Goal: Task Accomplishment & Management: Use online tool/utility

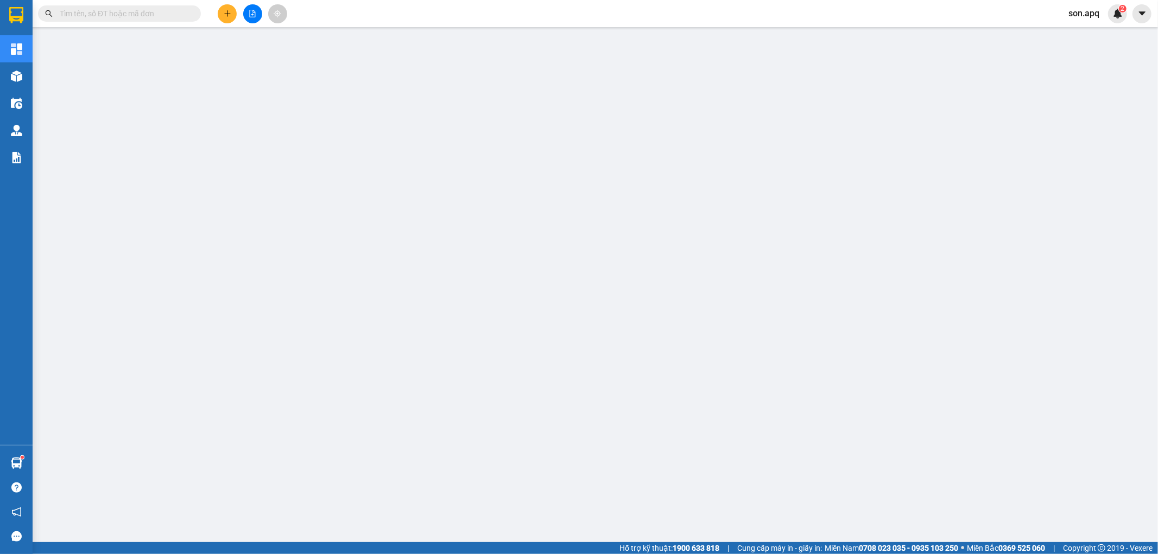
click at [1087, 9] on span "son.apq" at bounding box center [1084, 14] width 48 height 14
click at [1081, 29] on span "Đăng xuất" at bounding box center [1100, 34] width 46 height 12
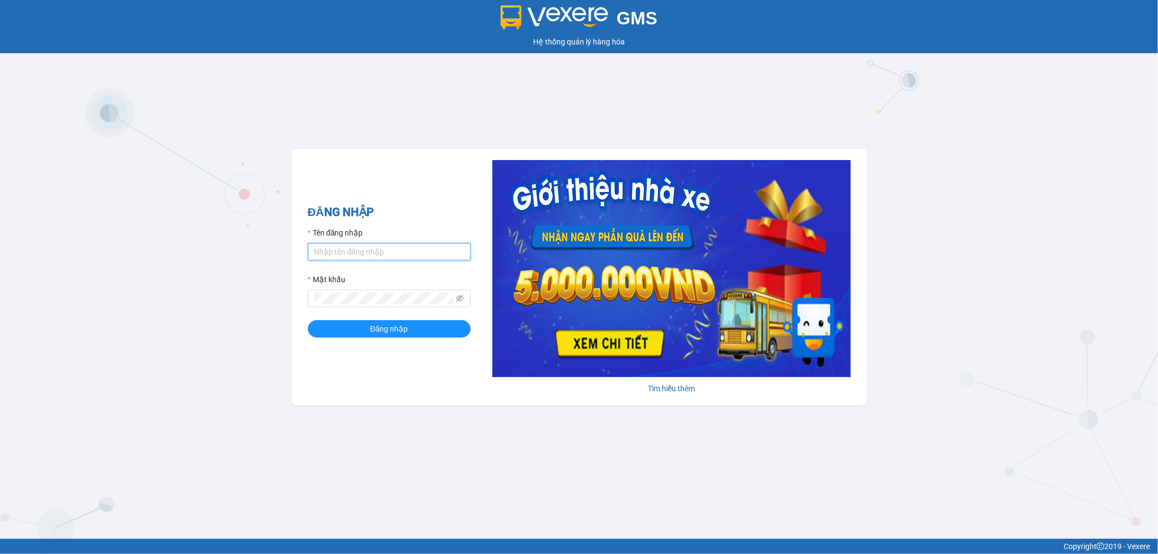
click at [367, 246] on input "Tên đăng nhập" at bounding box center [389, 251] width 163 height 17
type input "dvthong.apq"
click at [308, 320] on button "Đăng nhập" at bounding box center [389, 328] width 163 height 17
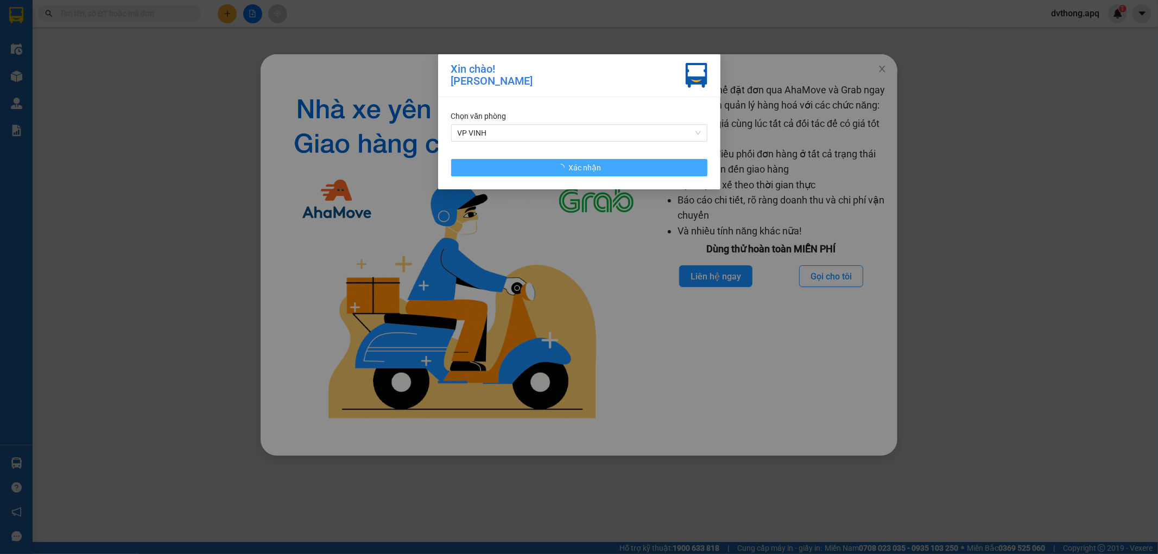
click at [657, 168] on button "Xác nhận" at bounding box center [579, 167] width 256 height 17
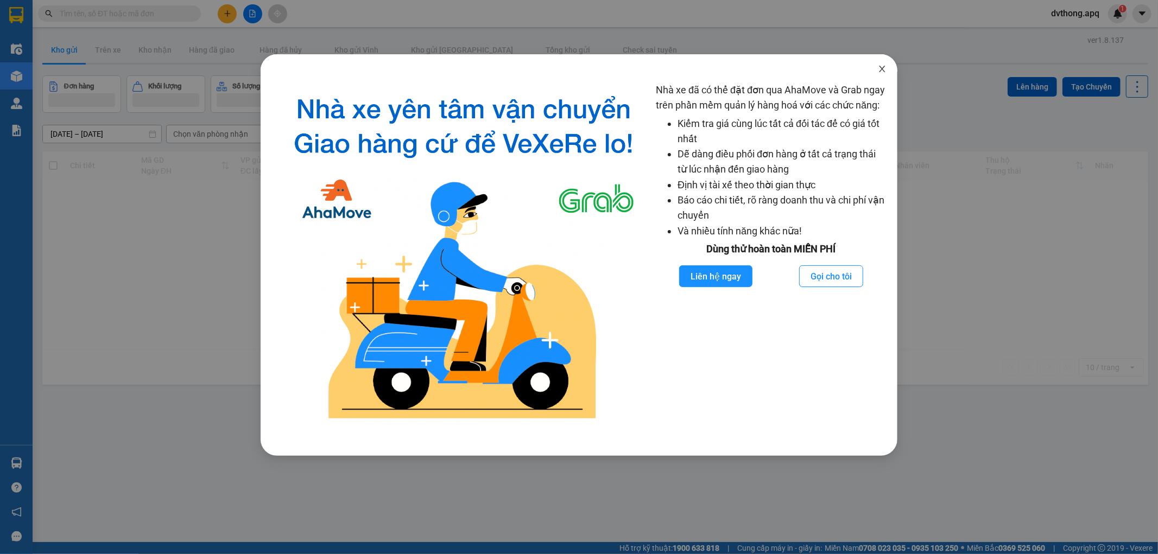
click at [881, 68] on icon "close" at bounding box center [882, 69] width 6 height 7
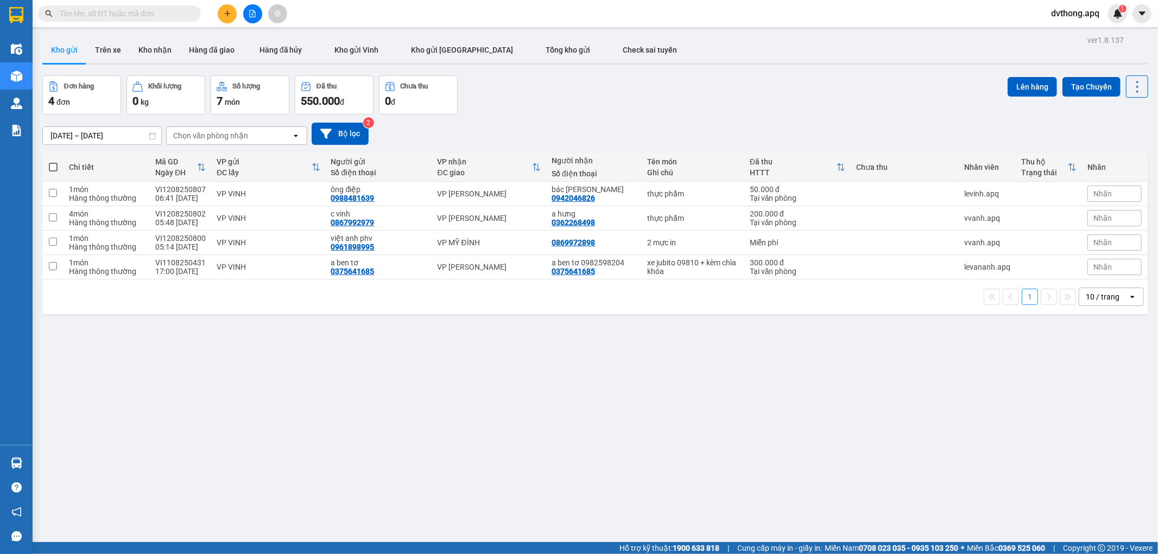
click at [1104, 300] on div "10 / trang" at bounding box center [1103, 297] width 34 height 11
click at [1109, 416] on span "100 / trang" at bounding box center [1097, 418] width 39 height 11
click at [144, 54] on button "Kho nhận" at bounding box center [155, 50] width 50 height 26
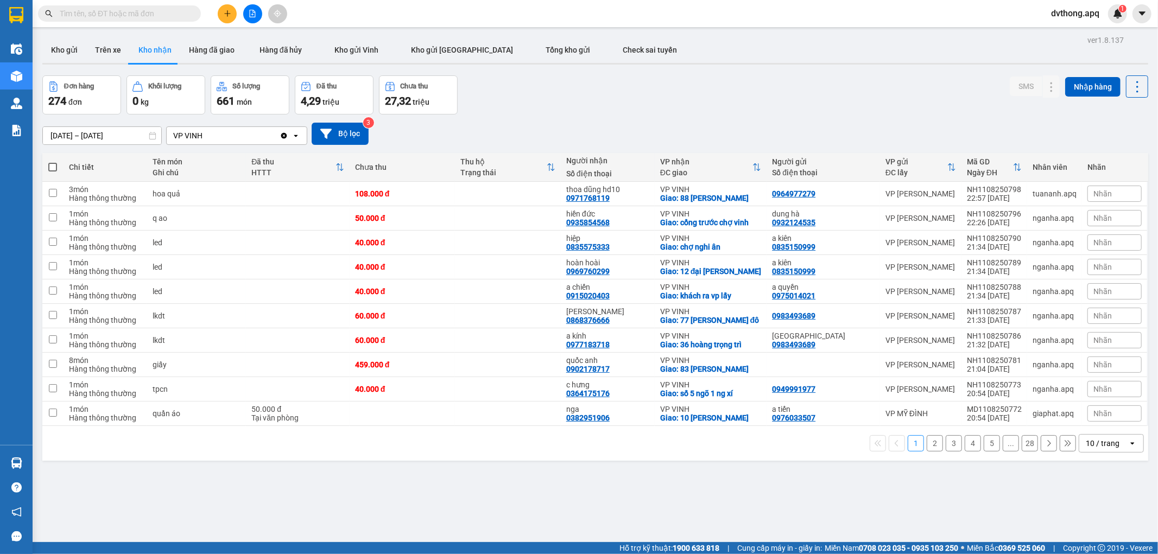
click at [1087, 449] on div "10 / trang" at bounding box center [1103, 443] width 34 height 11
click at [1099, 437] on div "100 / trang" at bounding box center [1102, 430] width 65 height 20
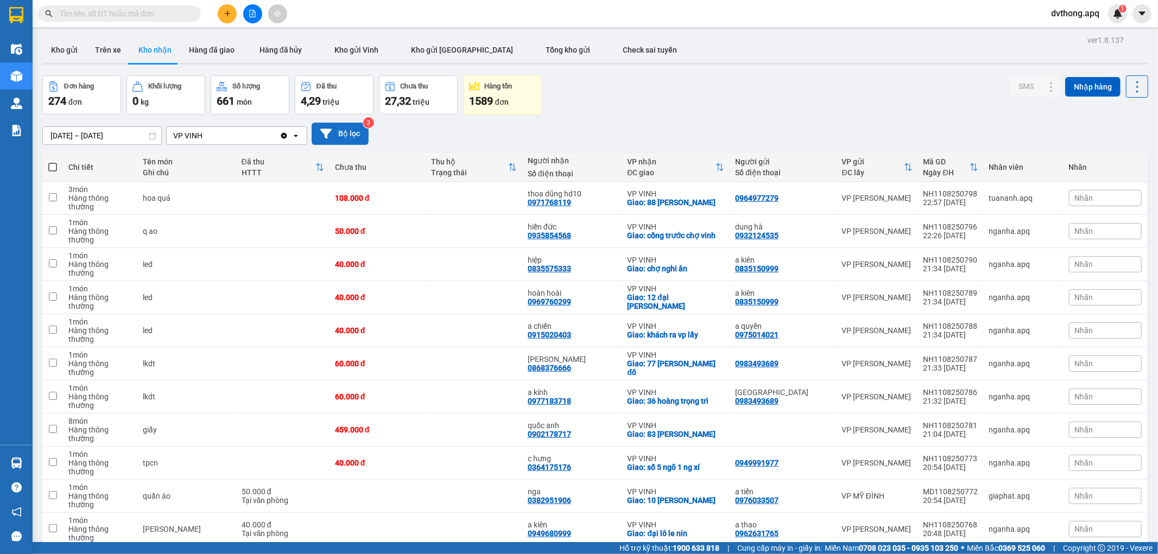
click at [344, 132] on button "Bộ lọc" at bounding box center [340, 134] width 57 height 22
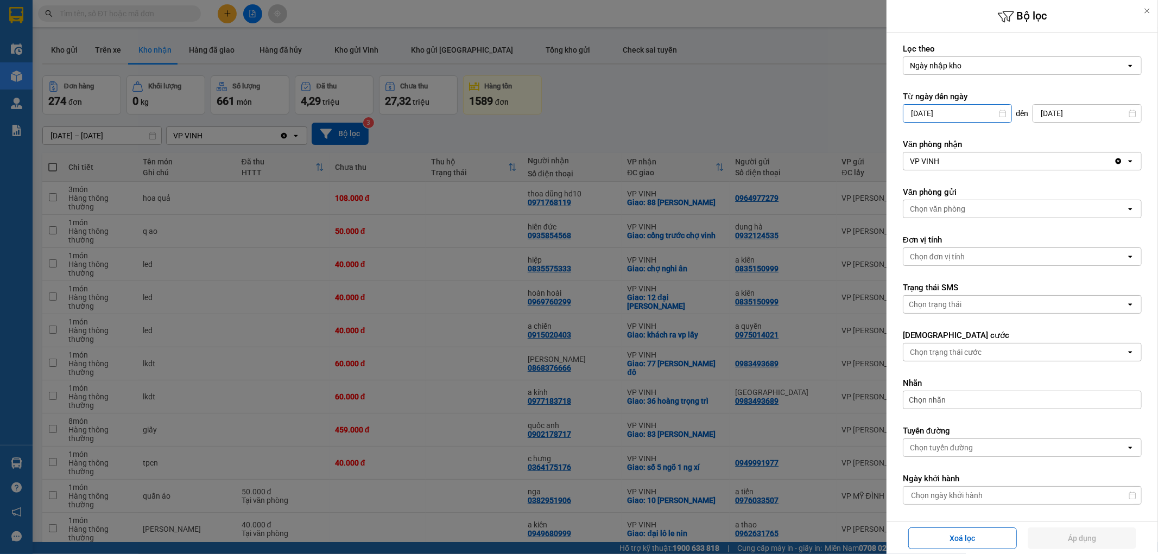
click at [950, 117] on input "[DATE]" at bounding box center [957, 113] width 108 height 17
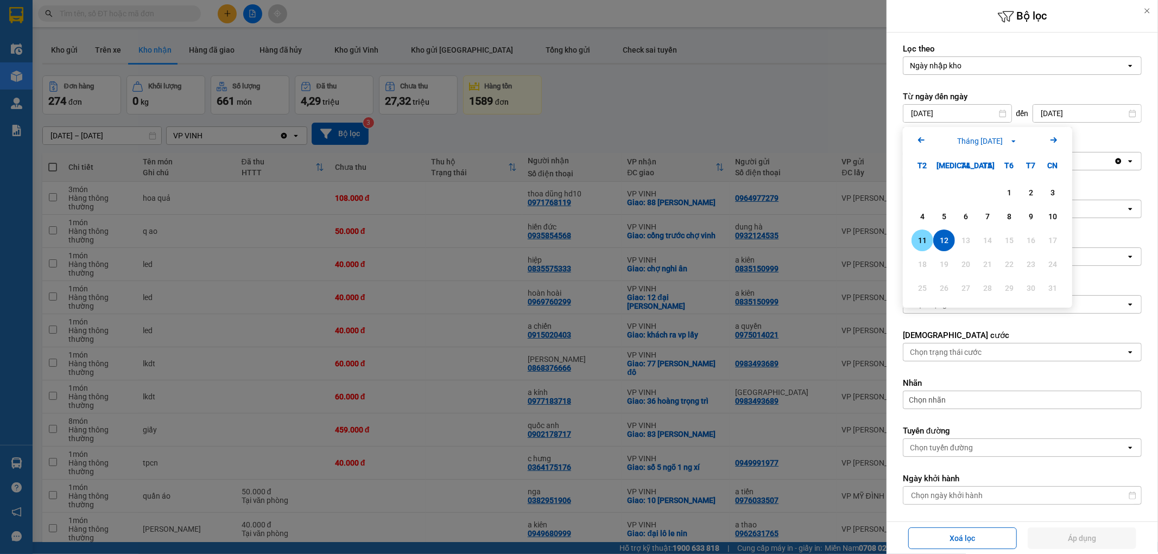
click at [921, 235] on div "11" at bounding box center [922, 240] width 15 height 13
type input "[DATE]"
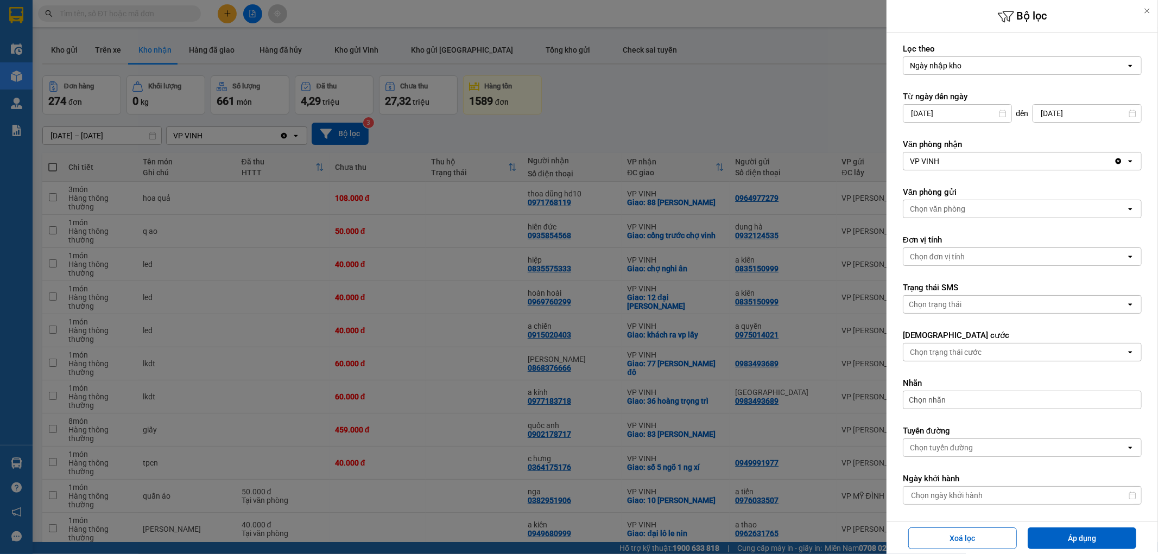
scroll to position [155, 0]
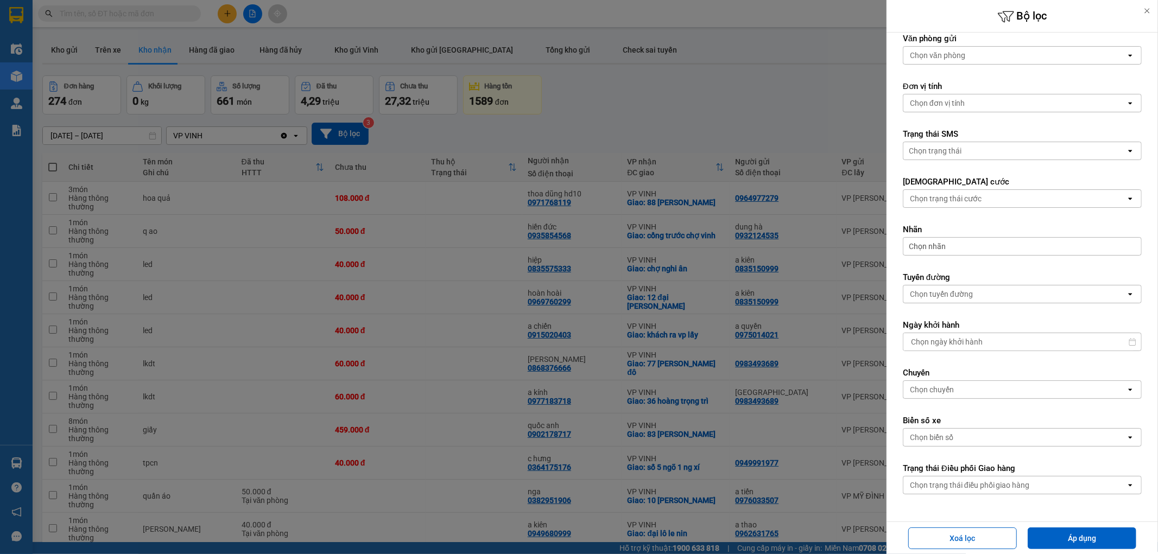
click at [1011, 492] on div "Chọn trạng thái điều phối giao hàng" at bounding box center [1014, 485] width 223 height 17
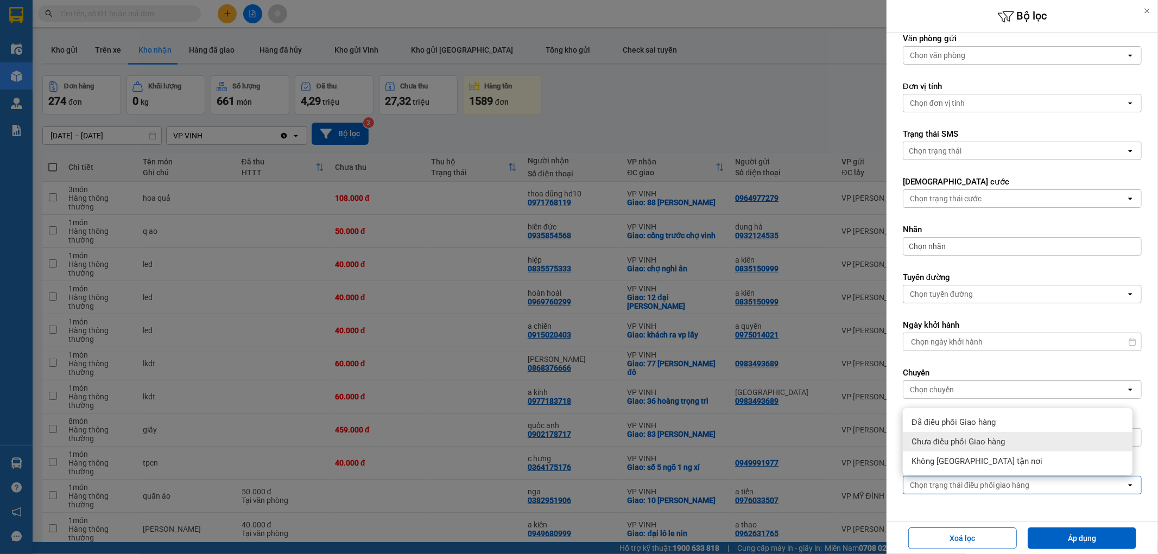
click at [1025, 442] on div "Chưa điều phối Giao hàng" at bounding box center [1018, 442] width 230 height 20
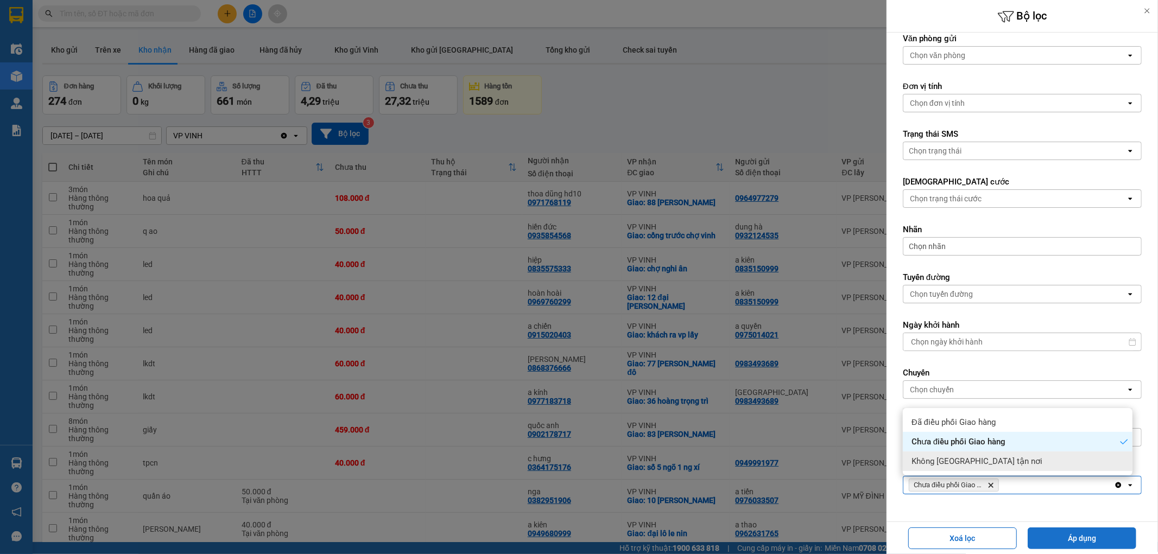
click at [1039, 529] on button "Áp dụng" at bounding box center [1082, 539] width 109 height 22
type input "[DATE] – [DATE]"
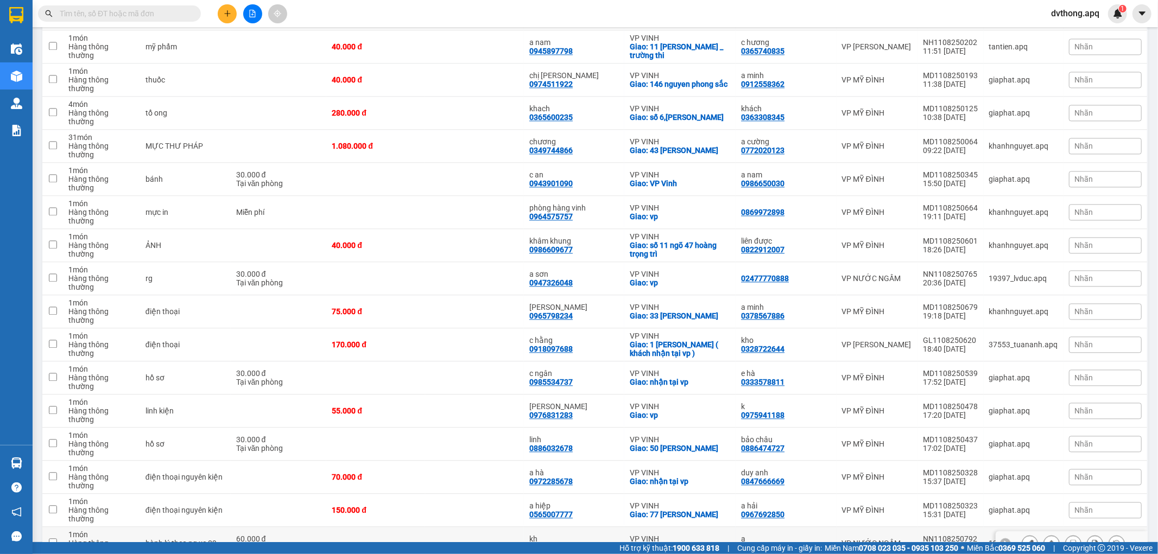
scroll to position [1630, 0]
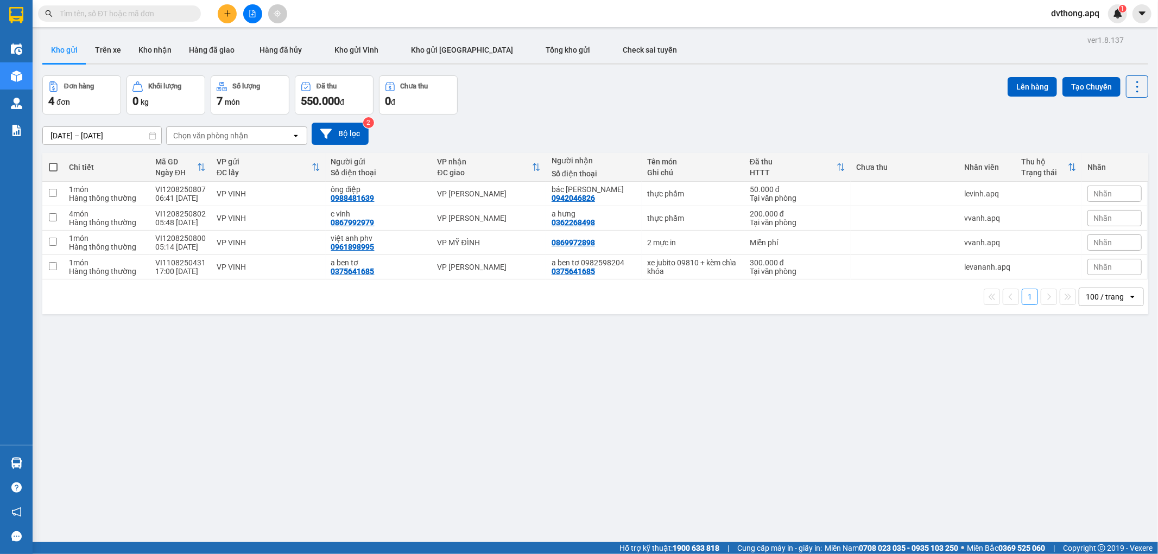
click at [134, 11] on input "text" at bounding box center [124, 14] width 128 height 12
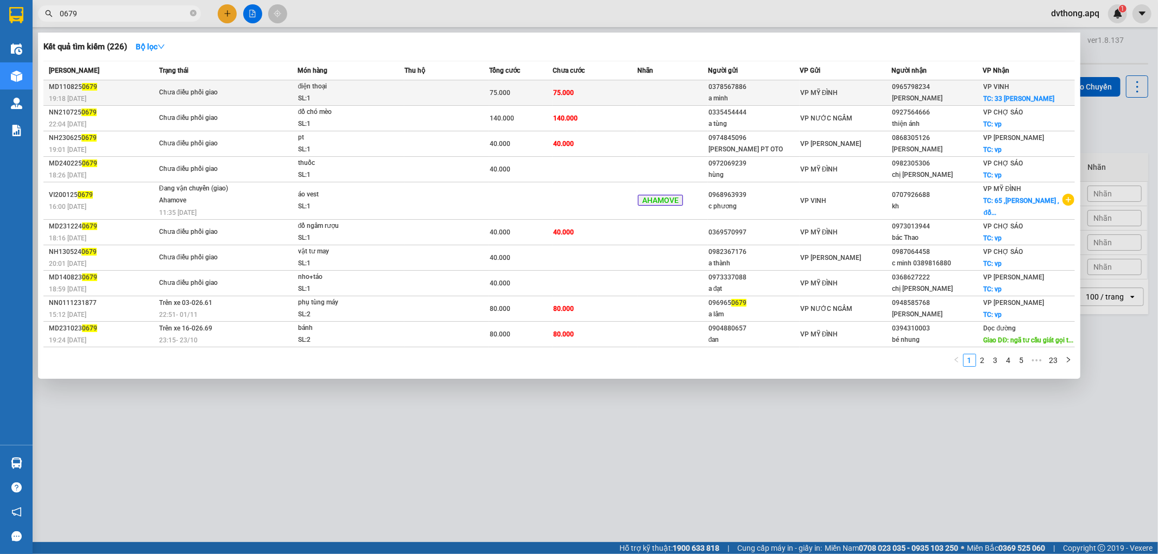
type input "0679"
click at [204, 90] on div "Chưa điều phối giao" at bounding box center [199, 93] width 81 height 12
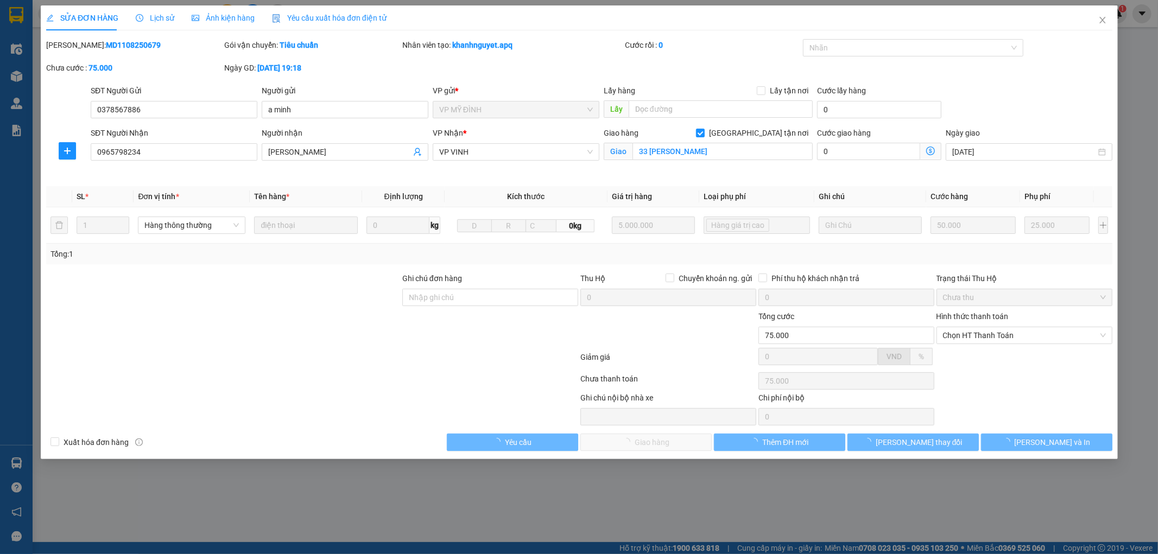
type input "0378567886"
type input "a minh"
type input "0965798234"
type input "[PERSON_NAME]"
checkbox input "true"
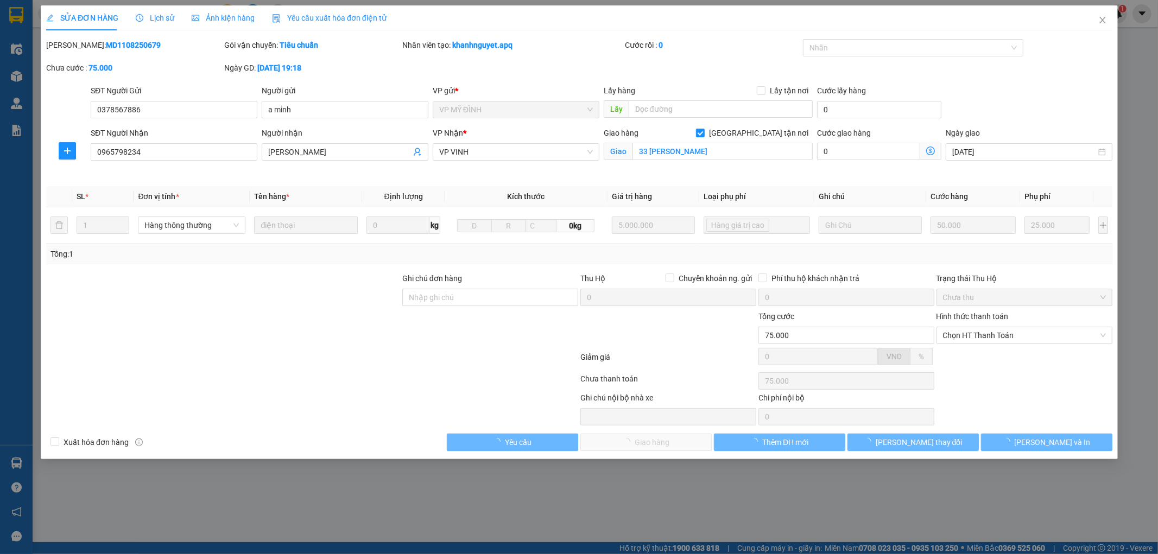
type input "33 PHAN BỘI CHÂU"
type input "75.000"
click at [162, 20] on span "Lịch sử" at bounding box center [155, 18] width 39 height 9
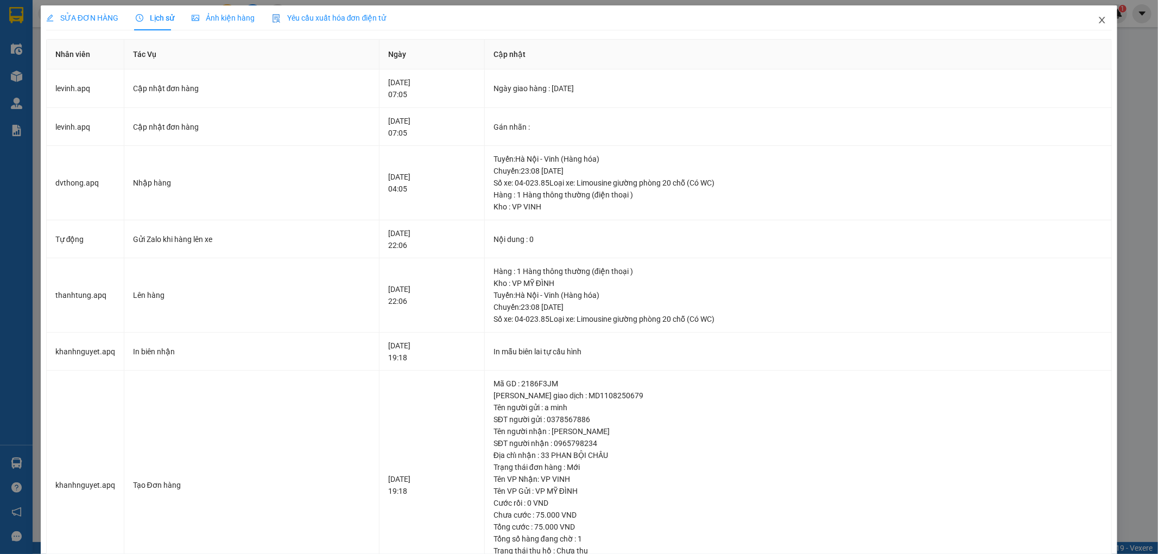
click at [1098, 18] on icon "close" at bounding box center [1102, 20] width 9 height 9
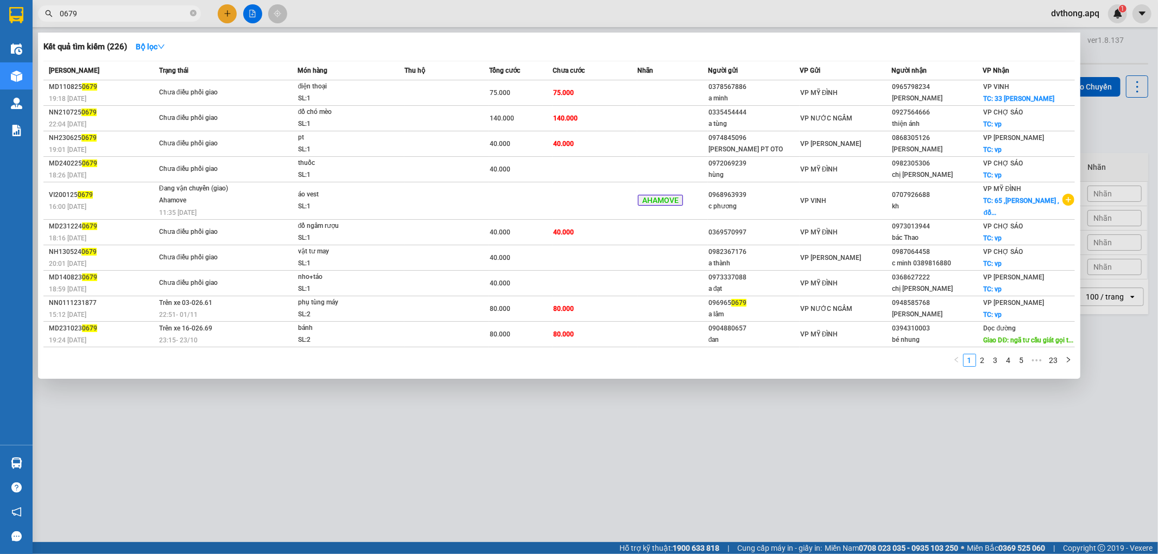
click at [94, 10] on input "0679" at bounding box center [124, 14] width 128 height 12
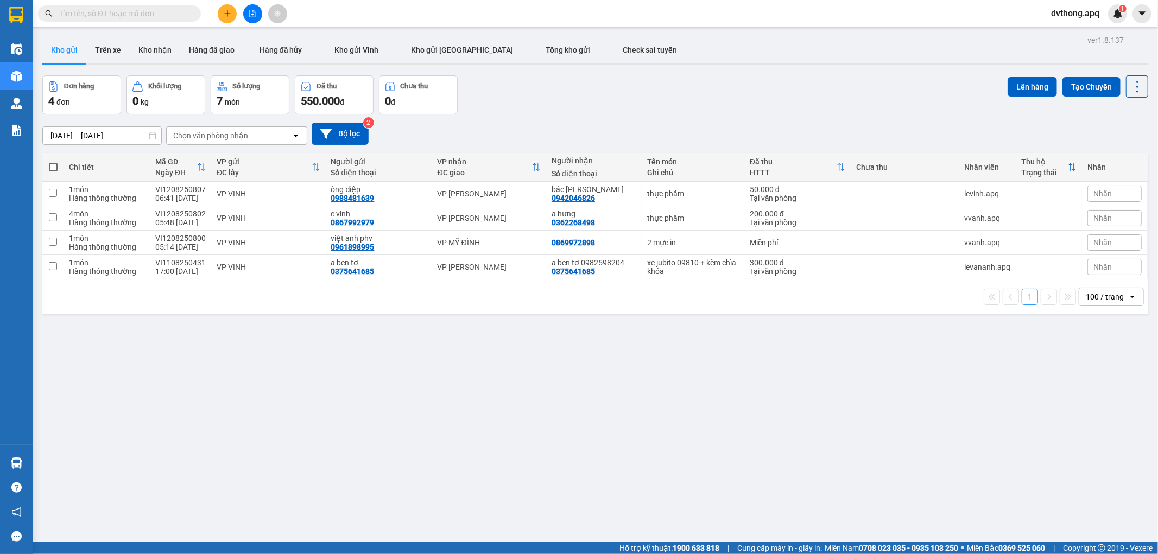
click at [99, 12] on input "text" at bounding box center [124, 14] width 128 height 12
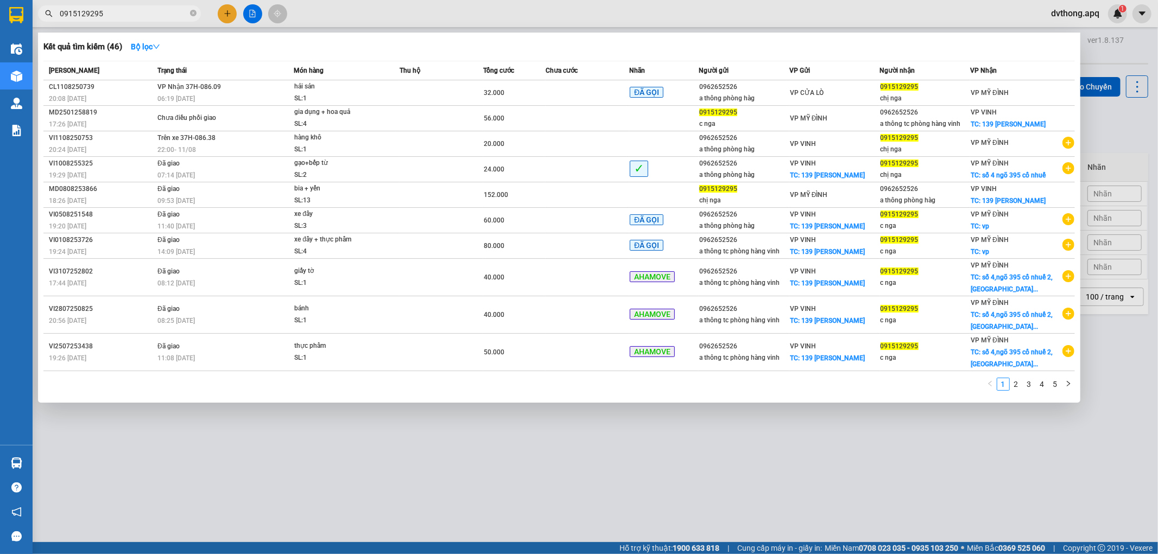
type input "0915129295"
click at [581, 477] on div at bounding box center [579, 277] width 1158 height 554
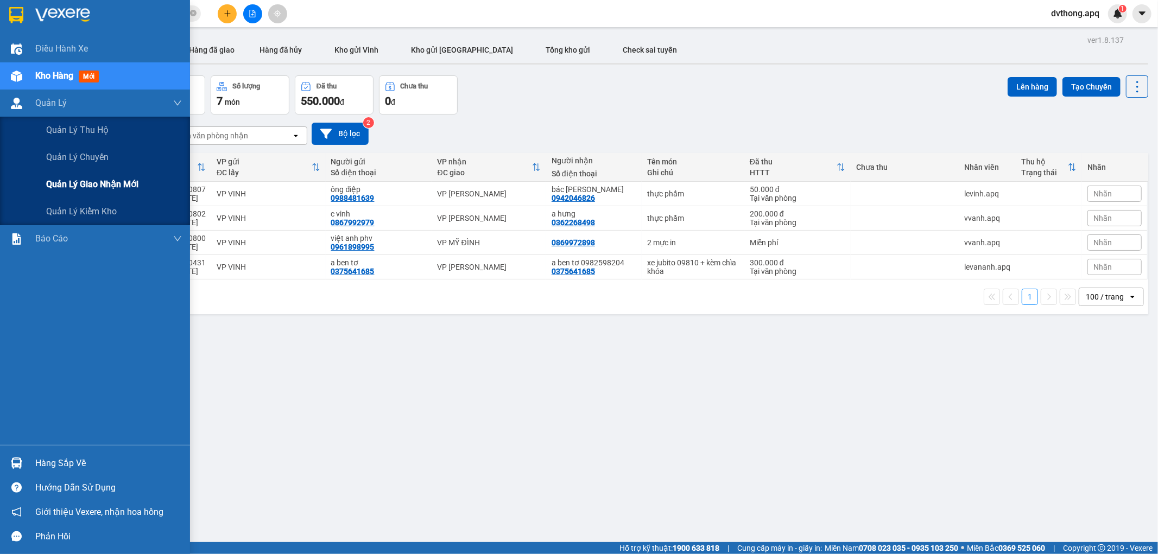
click at [129, 192] on div "Quản lý giao nhận mới" at bounding box center [114, 184] width 136 height 27
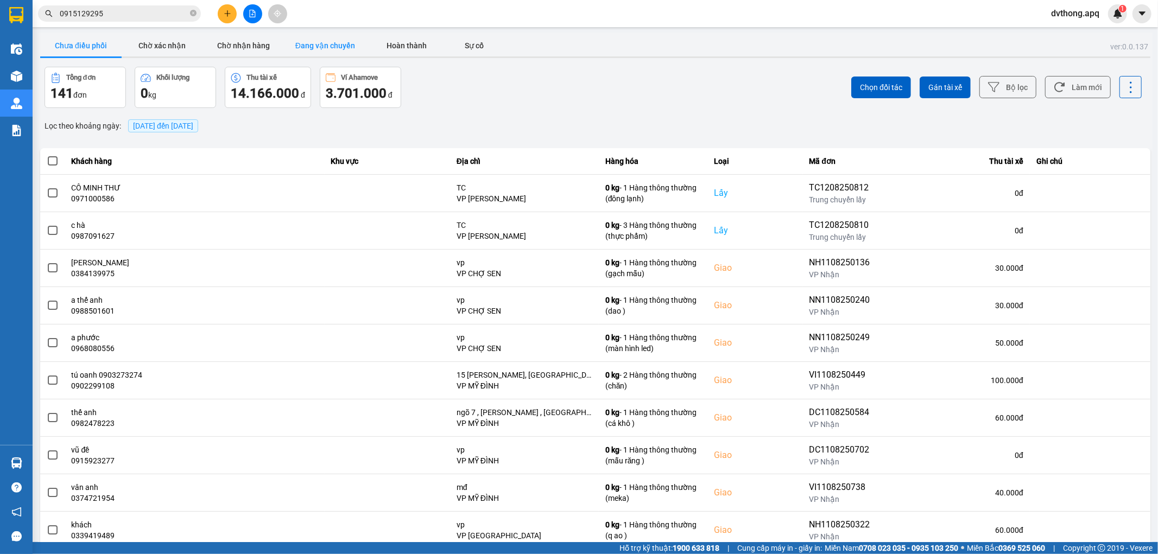
click at [328, 50] on button "Đang vận chuyển" at bounding box center [324, 46] width 81 height 22
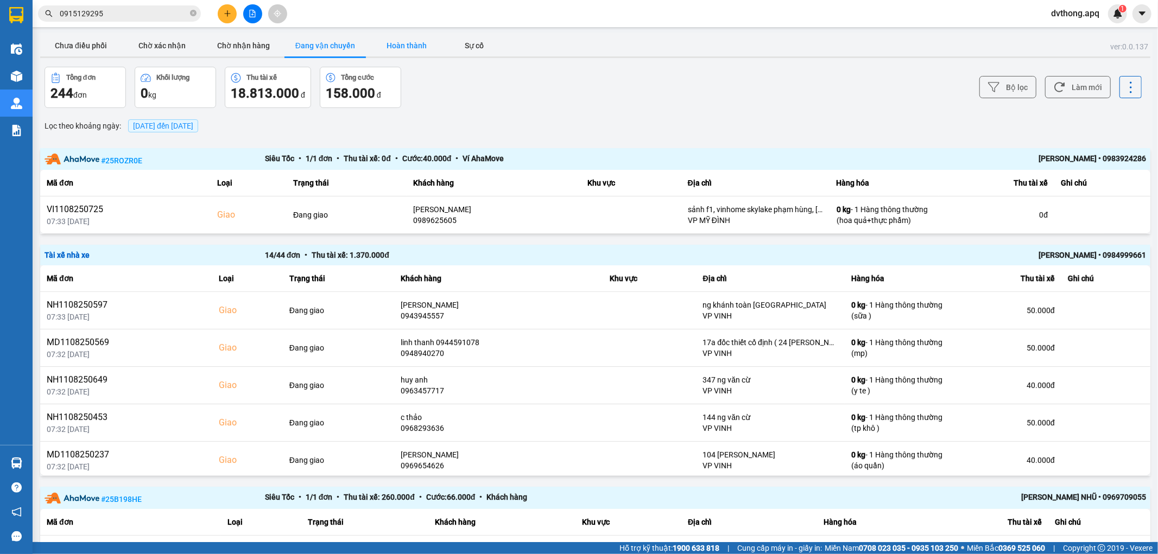
click at [408, 51] on button "Hoàn thành" at bounding box center [406, 46] width 81 height 22
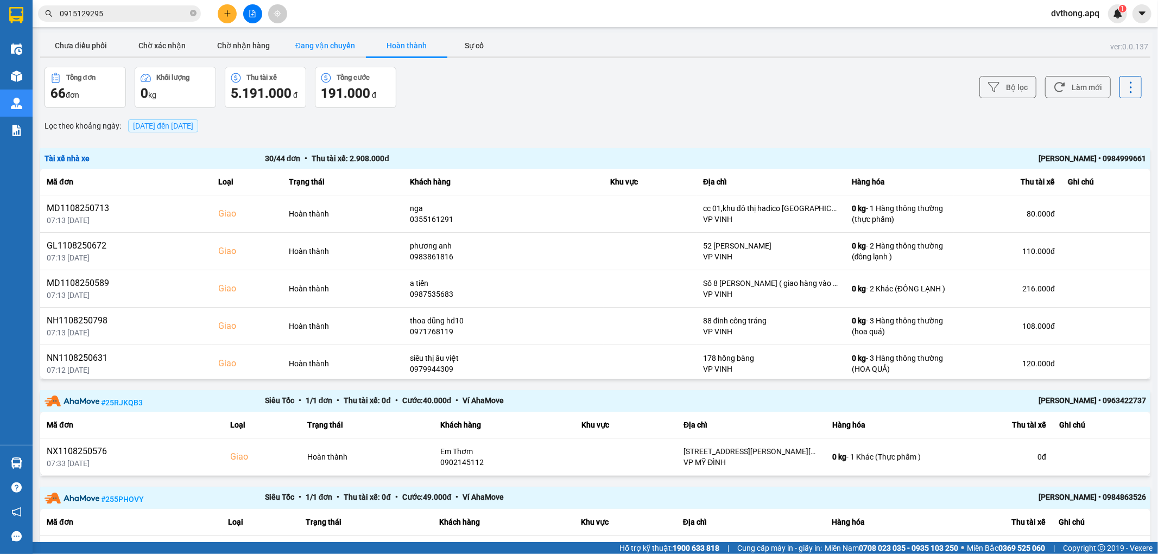
click at [300, 42] on button "Đang vận chuyển" at bounding box center [324, 46] width 81 height 22
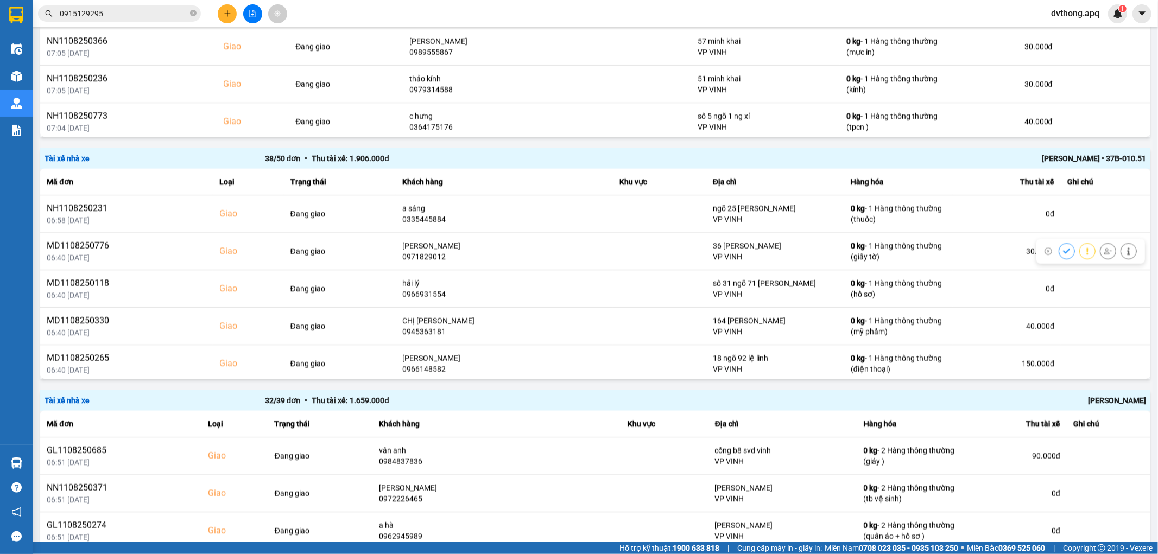
scroll to position [706, 0]
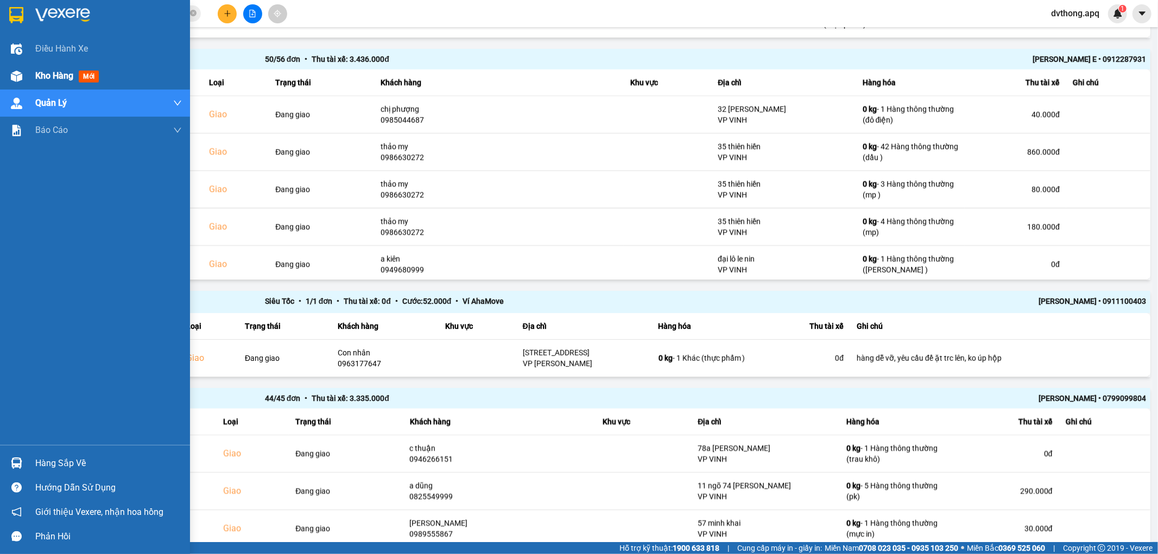
click at [29, 68] on div "Kho hàng mới" at bounding box center [95, 75] width 190 height 27
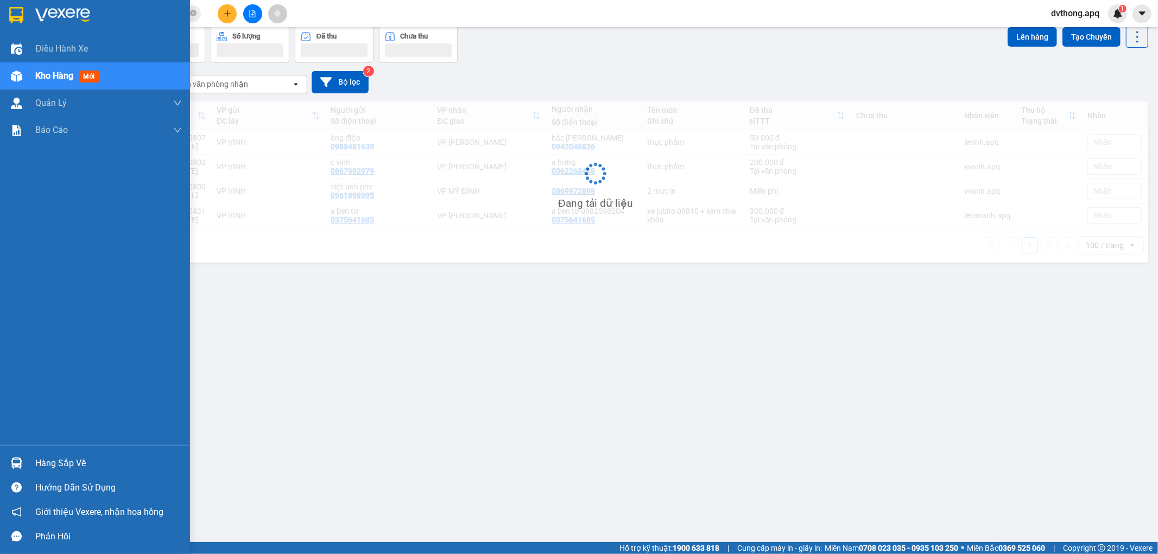
scroll to position [50, 0]
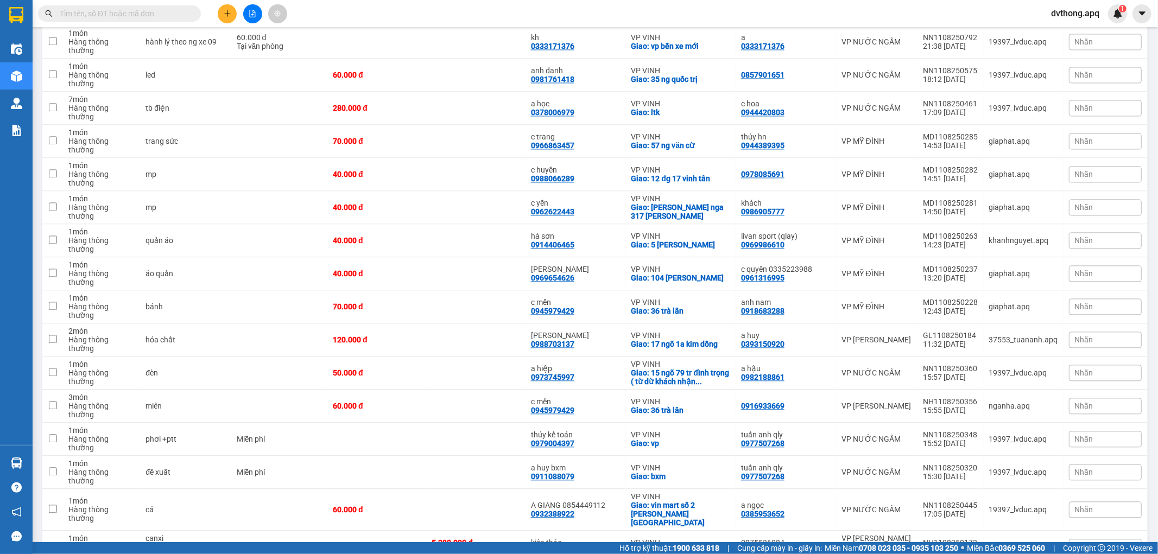
scroll to position [1888, 0]
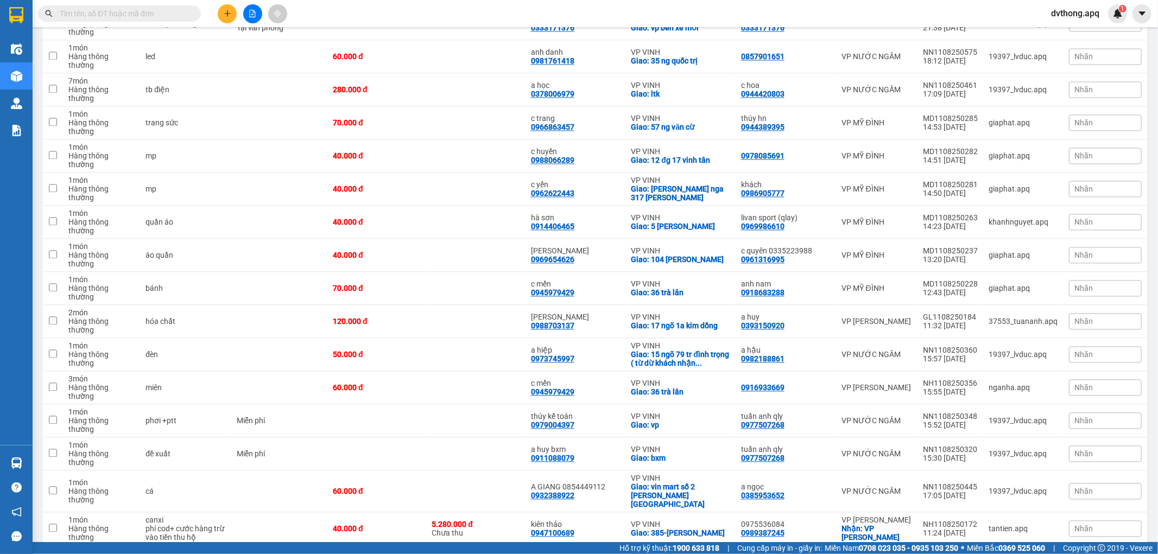
checkbox input "true"
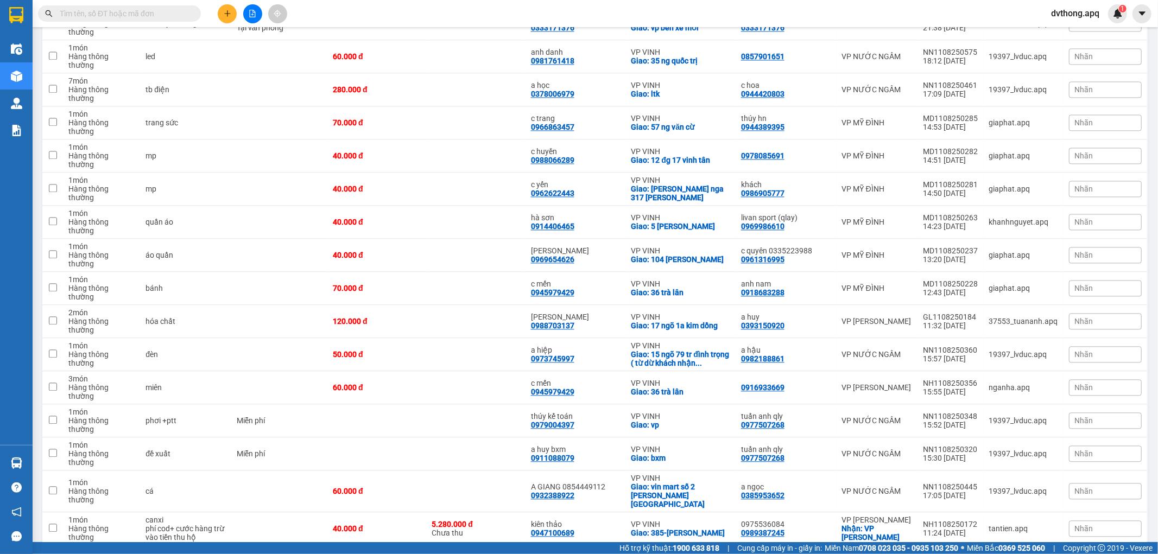
checkbox input "true"
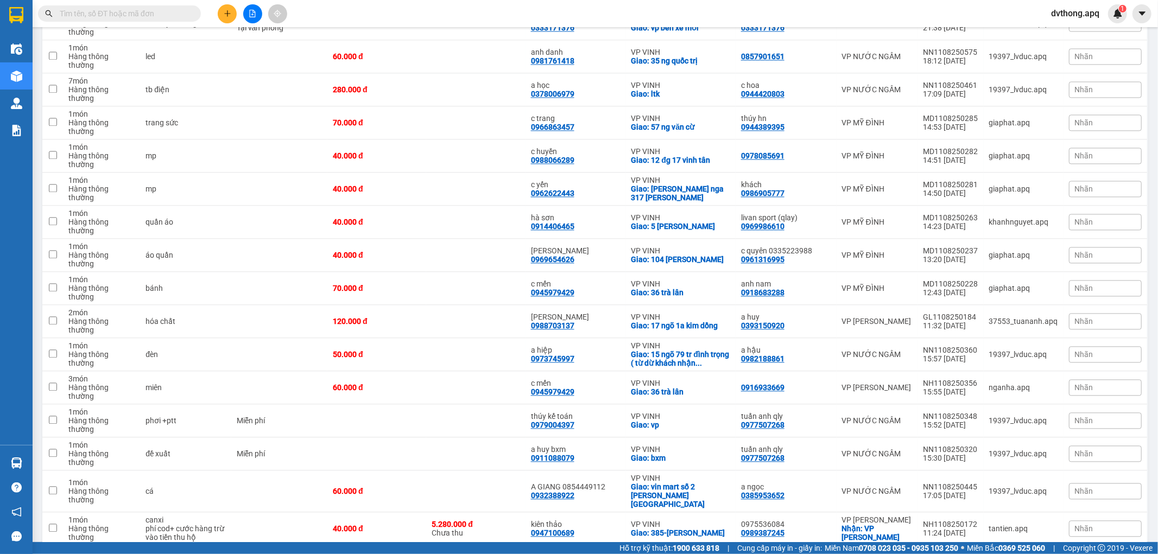
checkbox input "true"
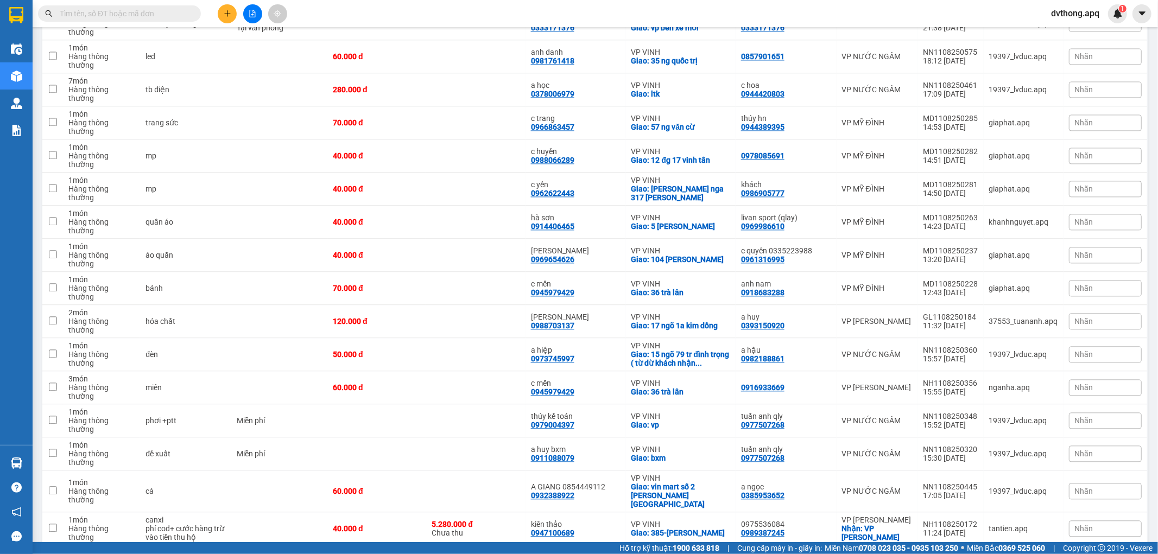
checkbox input "true"
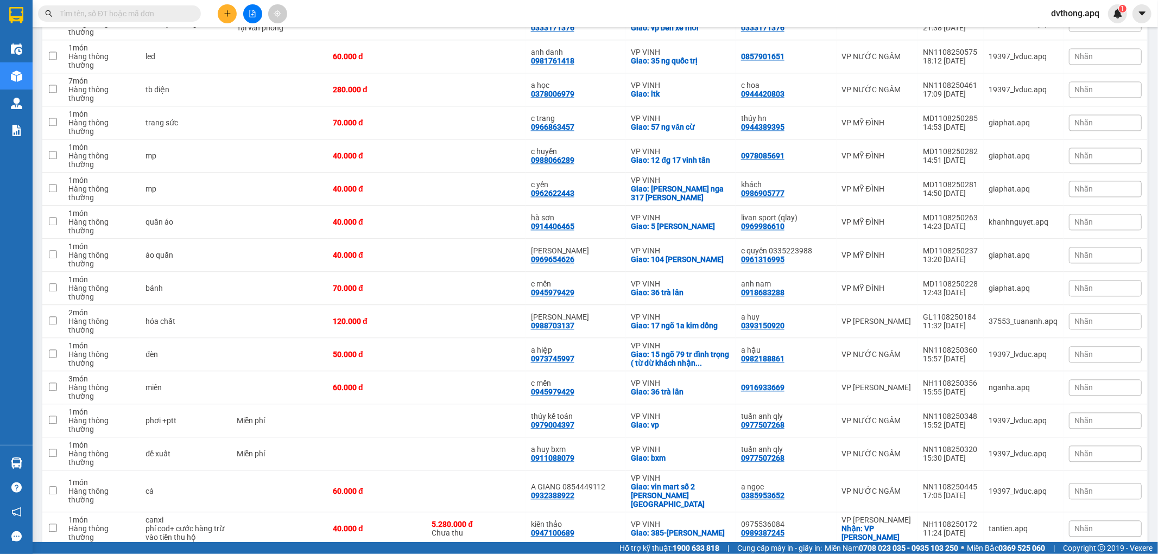
checkbox input "true"
click at [823, 553] on div "khách 0981597465" at bounding box center [786, 561] width 90 height 17
checkbox input "true"
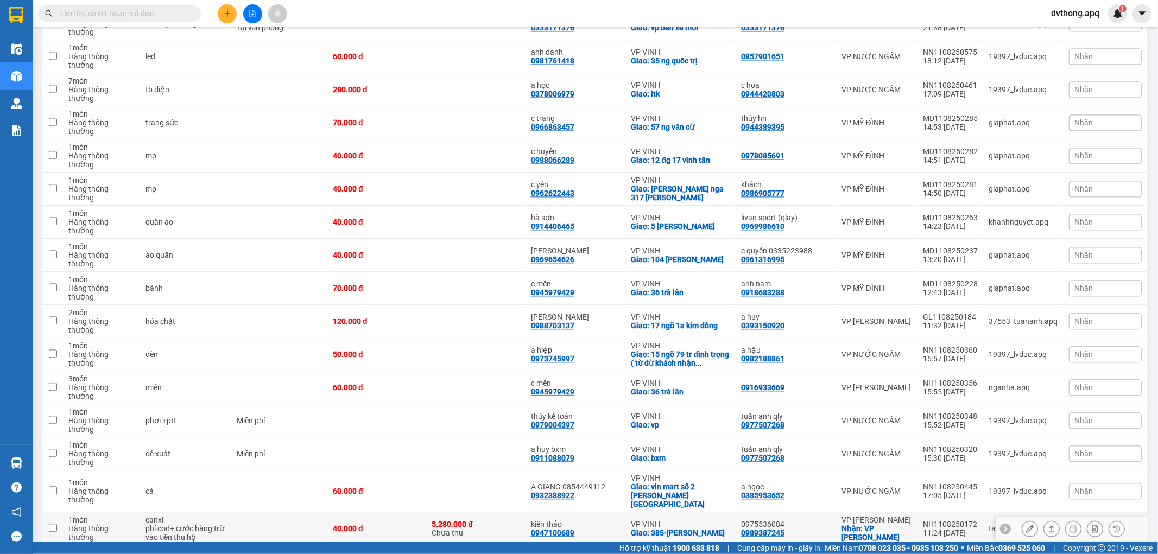
click at [822, 520] on div "0975536084" at bounding box center [786, 524] width 90 height 9
checkbox input "true"
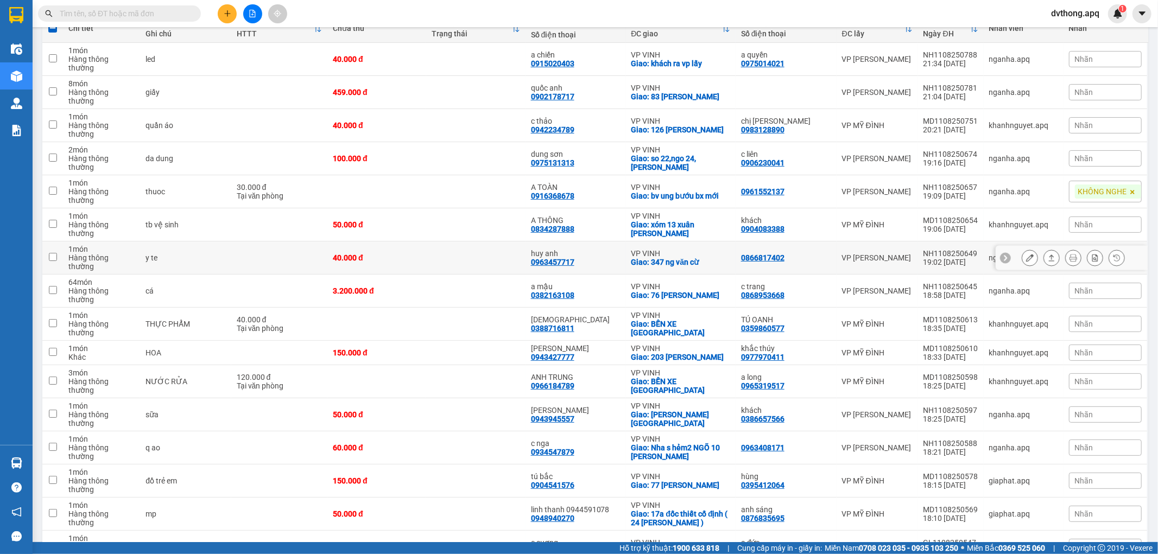
scroll to position [0, 0]
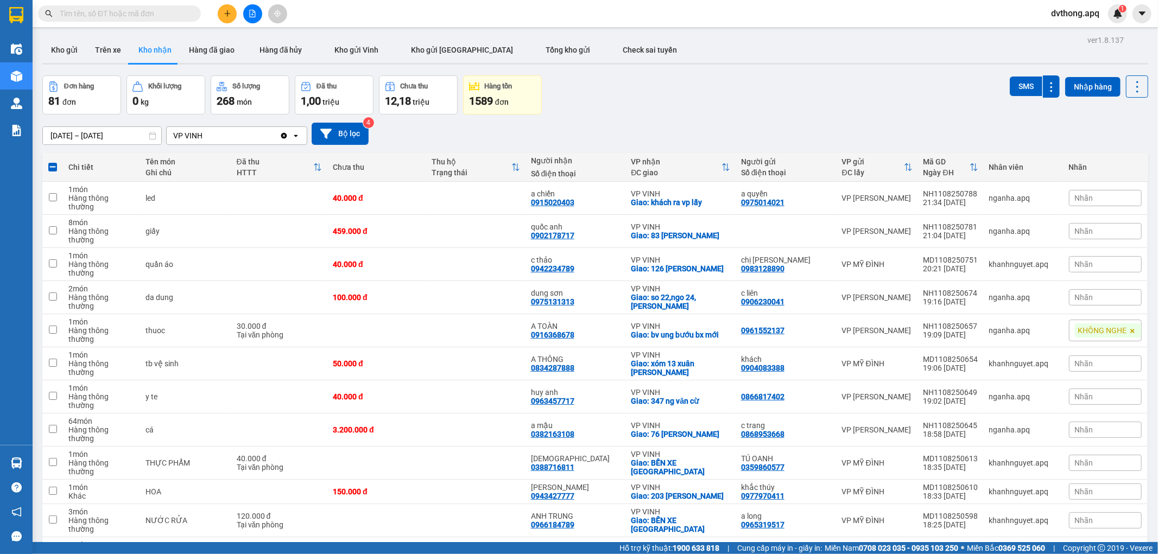
click at [112, 123] on div "11/08/2025 – 12/08/2025 Press the down arrow key to interact with the calendar …" at bounding box center [595, 134] width 1106 height 22
click at [111, 131] on input "[DATE] – [DATE]" at bounding box center [102, 135] width 118 height 17
click at [341, 131] on button "Bộ lọc" at bounding box center [340, 134] width 57 height 22
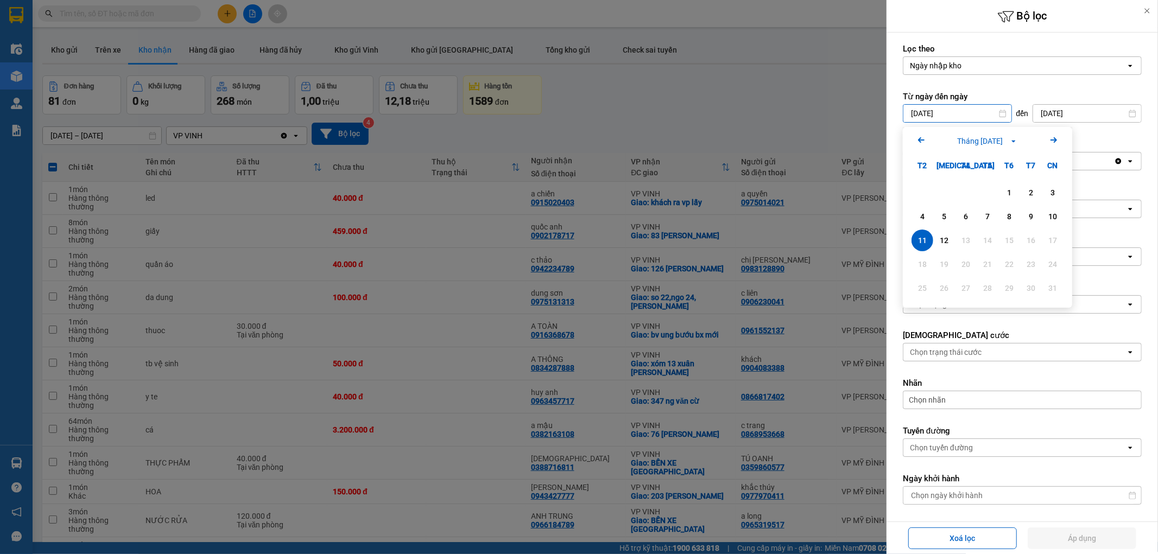
click at [945, 239] on div "12" at bounding box center [944, 240] width 15 height 13
type input "[DATE]"
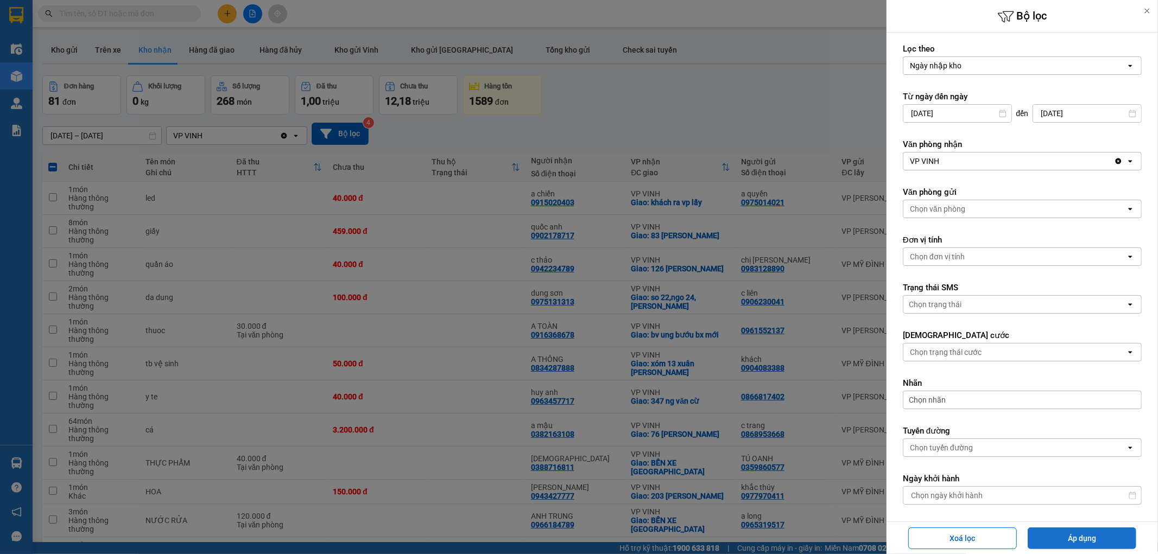
click at [1094, 543] on button "Áp dụng" at bounding box center [1082, 539] width 109 height 22
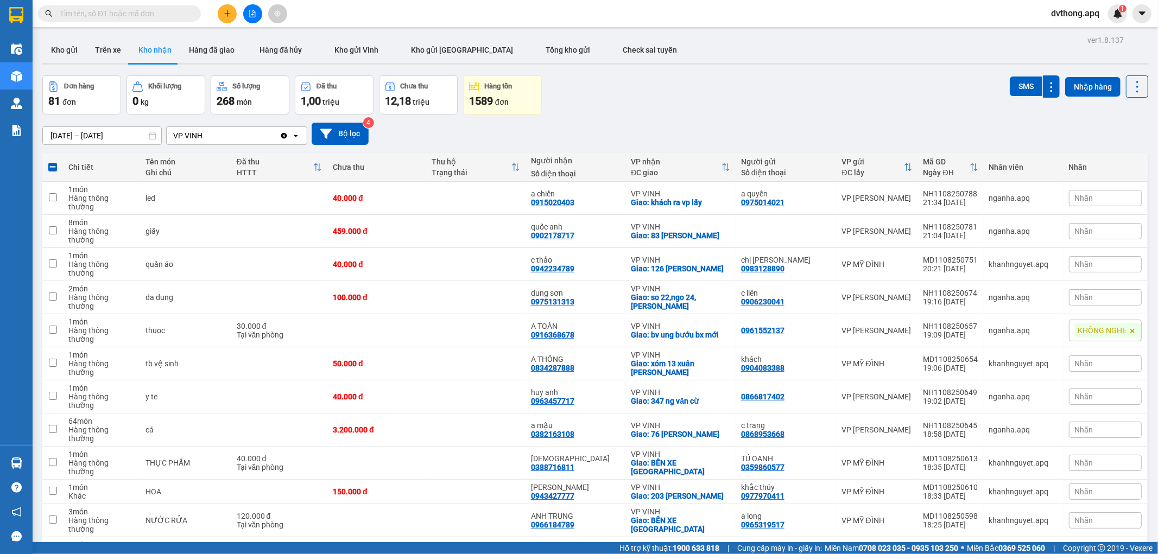
type input "[DATE] – [DATE]"
checkbox input "false"
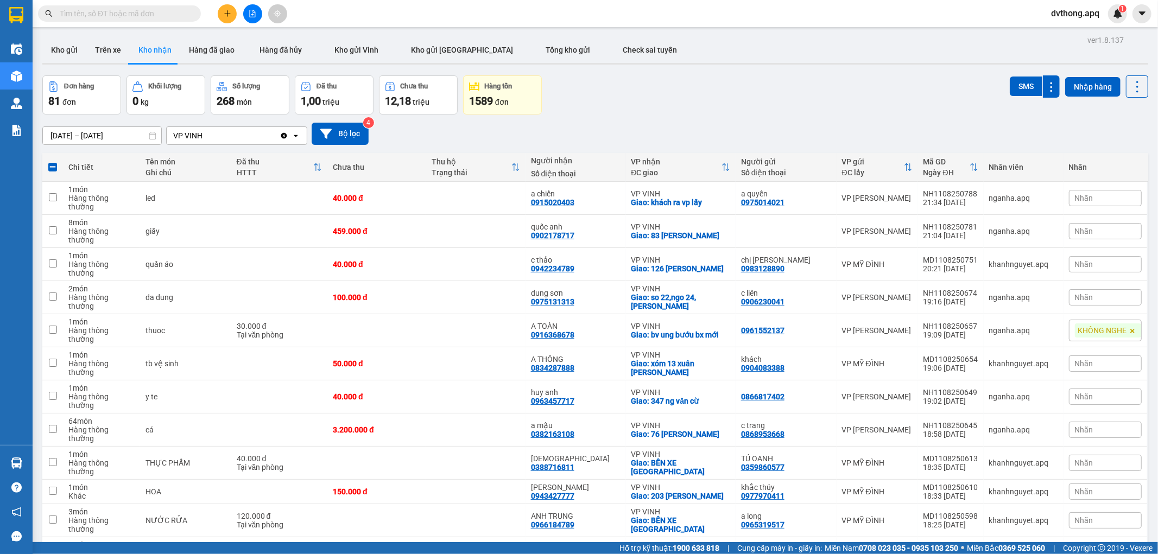
checkbox input "false"
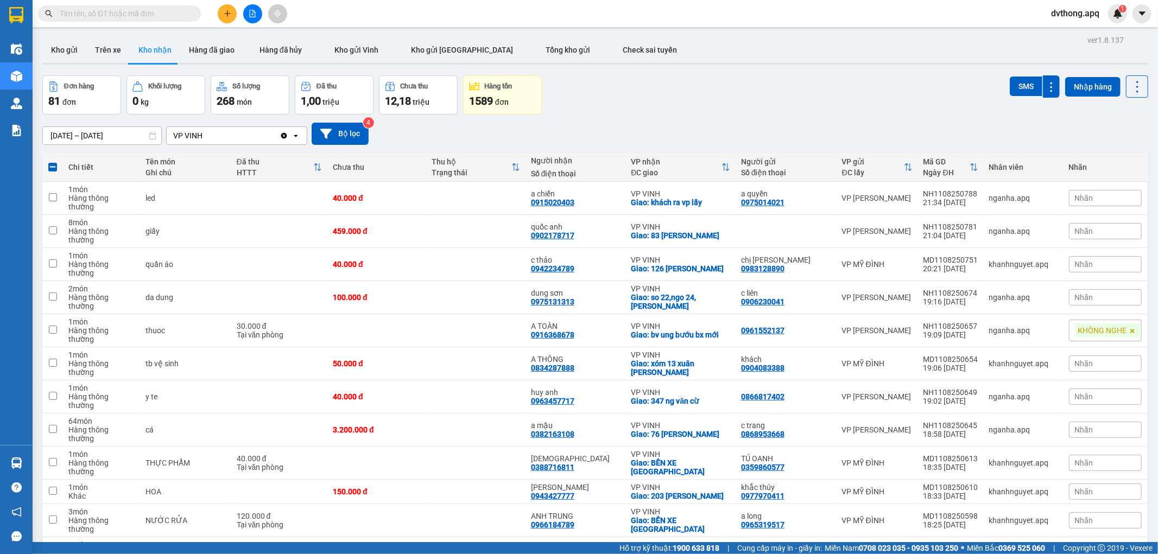
checkbox input "false"
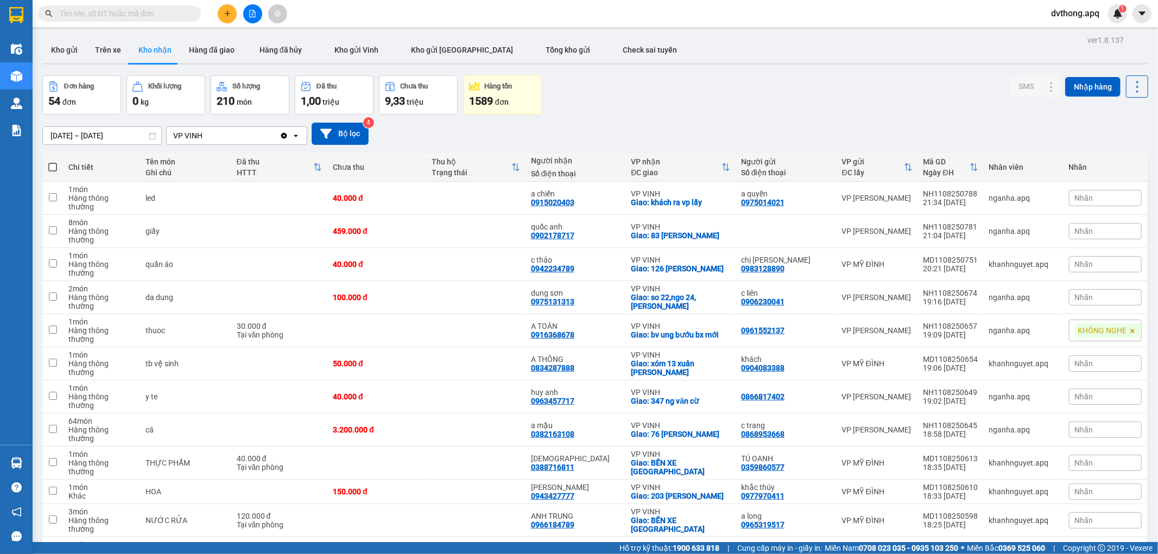
click at [737, 117] on div "12/08/2025 – 12/08/2025 Press the down arrow key to interact with the calendar …" at bounding box center [595, 134] width 1106 height 39
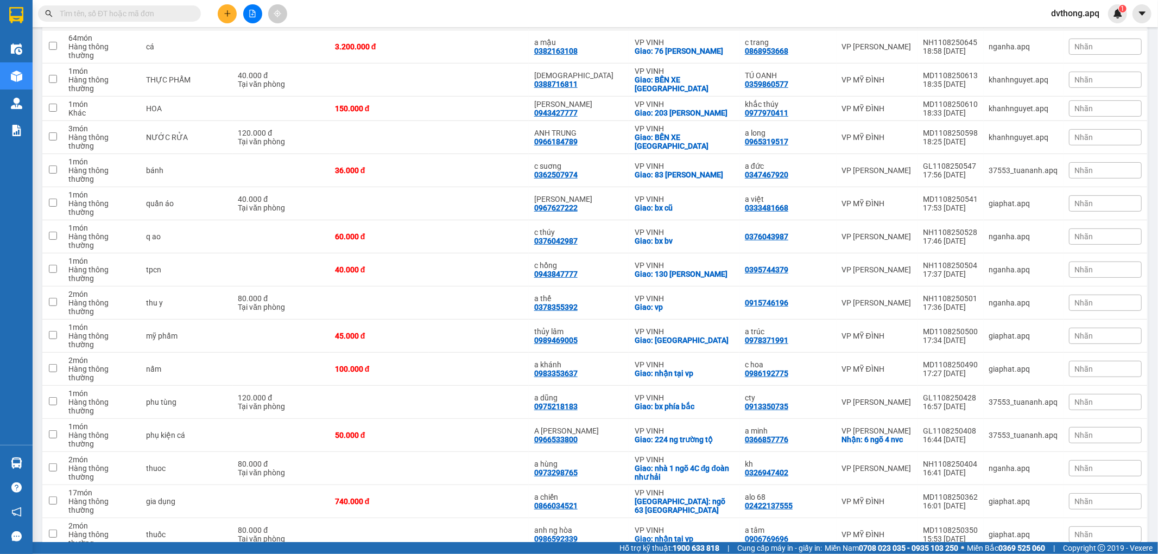
scroll to position [556, 0]
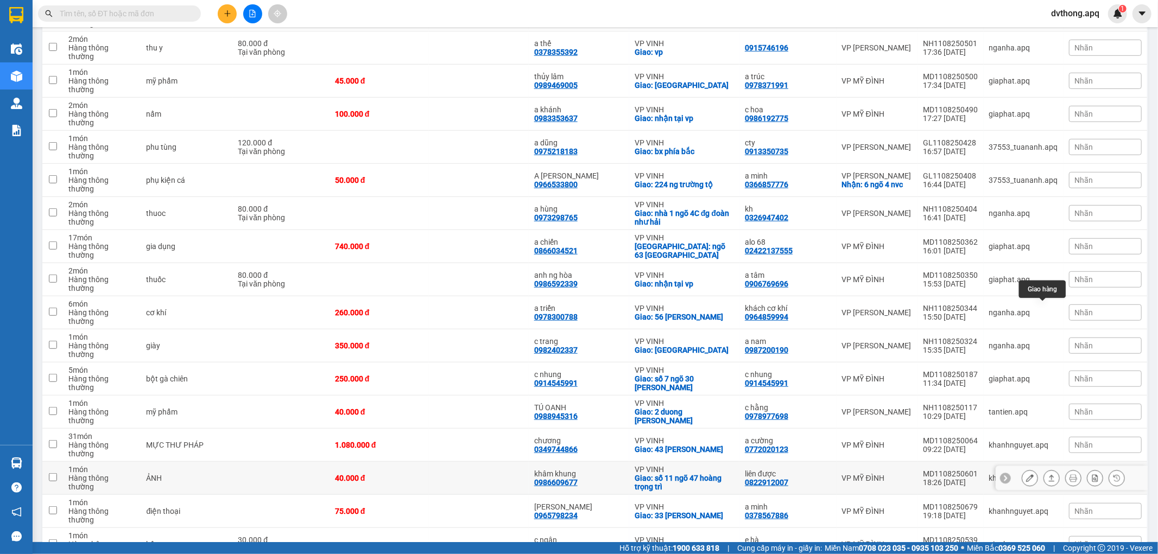
click at [1044, 469] on button at bounding box center [1051, 478] width 15 height 19
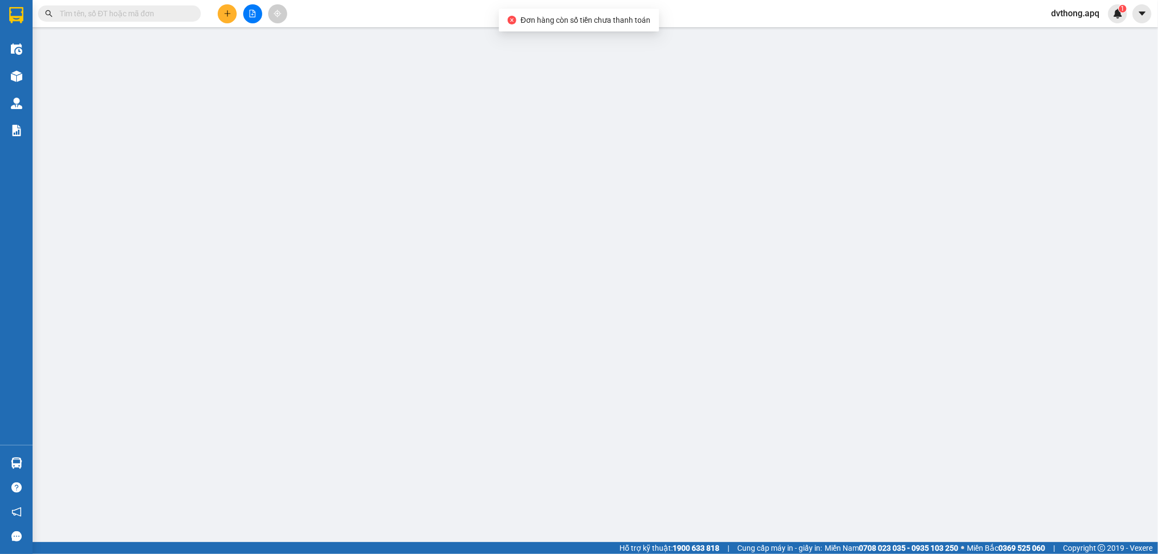
type input "0822912007"
type input "liên được"
type input "0986609677"
type input "khâm khung"
checkbox input "true"
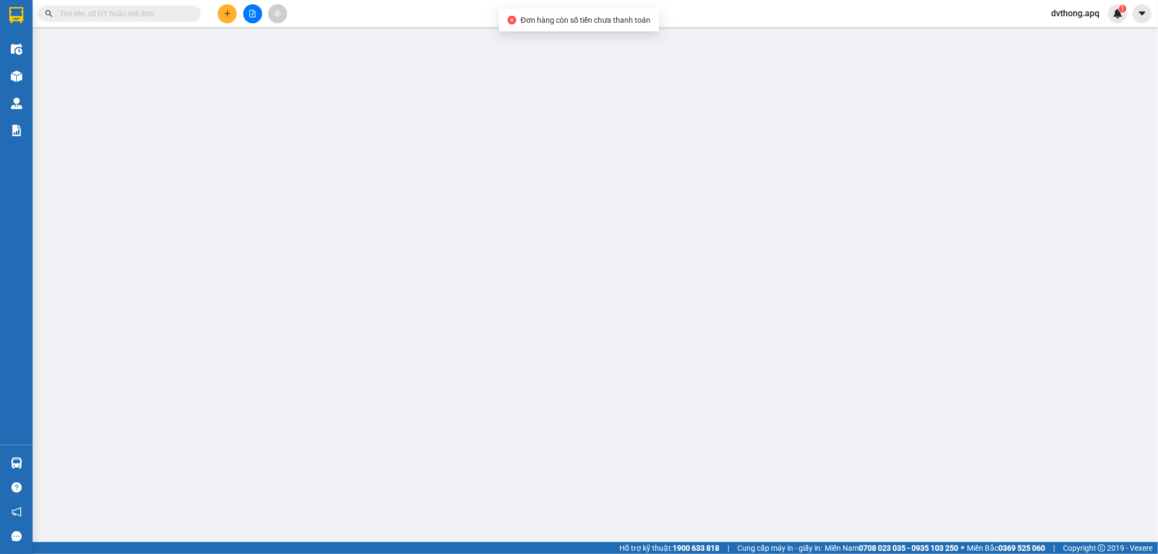
type input "số 11 ngõ 47 hoàng trọng trì"
type input "40.000"
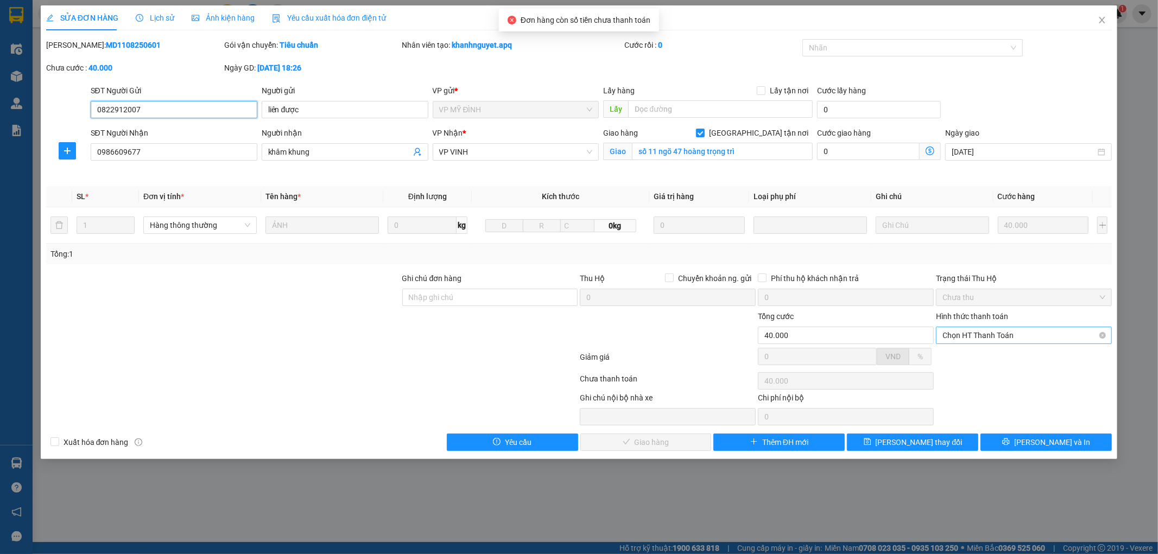
click at [1013, 333] on span "Chọn HT Thanh Toán" at bounding box center [1023, 335] width 163 height 16
click at [1013, 356] on div "Tại văn phòng" at bounding box center [1024, 357] width 163 height 12
type input "0"
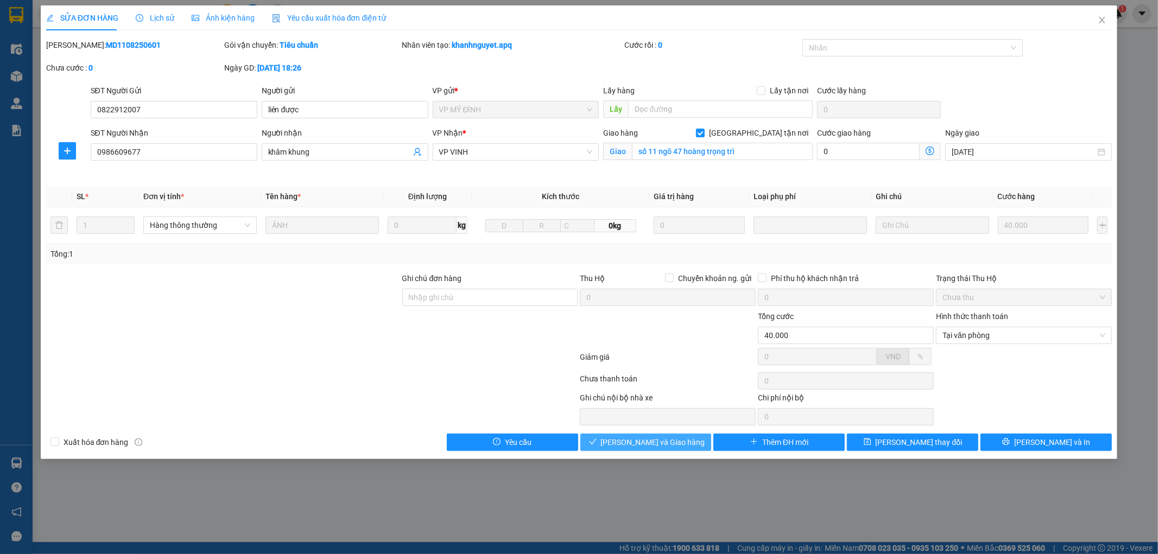
click at [687, 446] on button "[PERSON_NAME] và Giao hàng" at bounding box center [645, 442] width 131 height 17
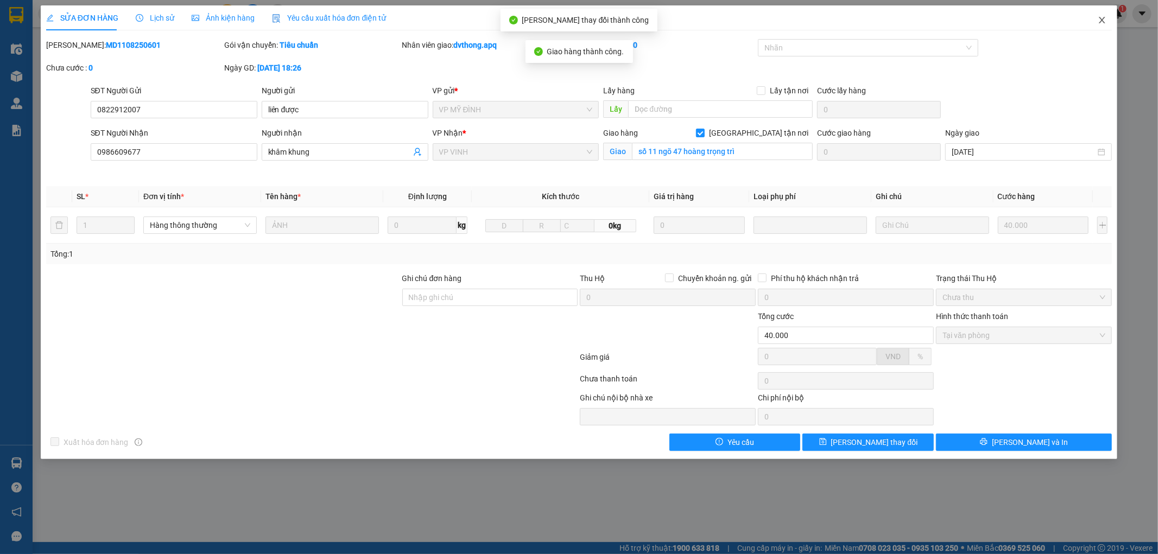
click at [1101, 23] on icon "close" at bounding box center [1102, 20] width 9 height 9
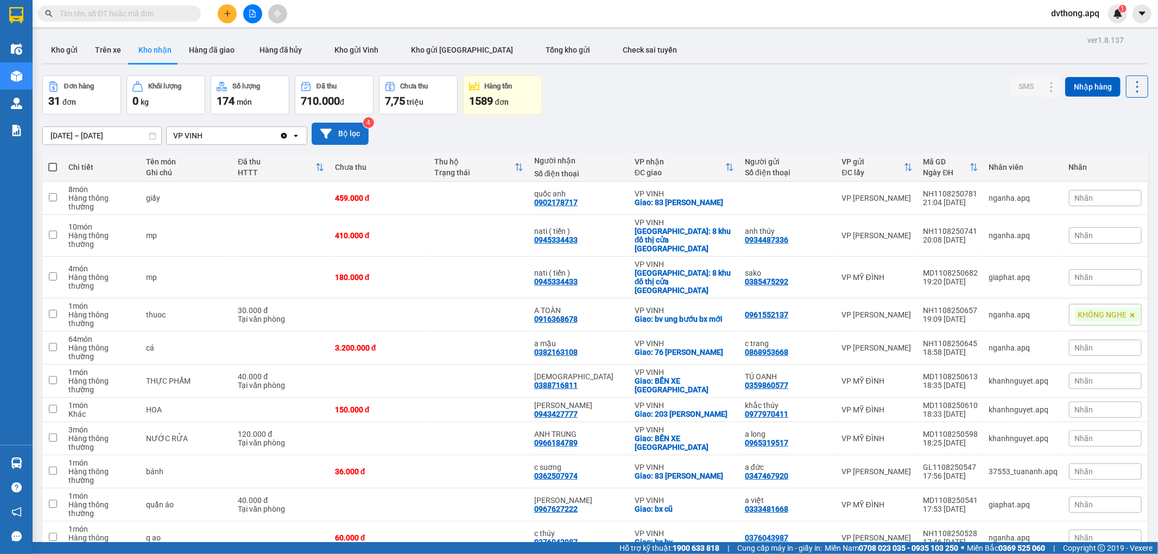
click at [354, 132] on button "Bộ lọc" at bounding box center [340, 134] width 57 height 22
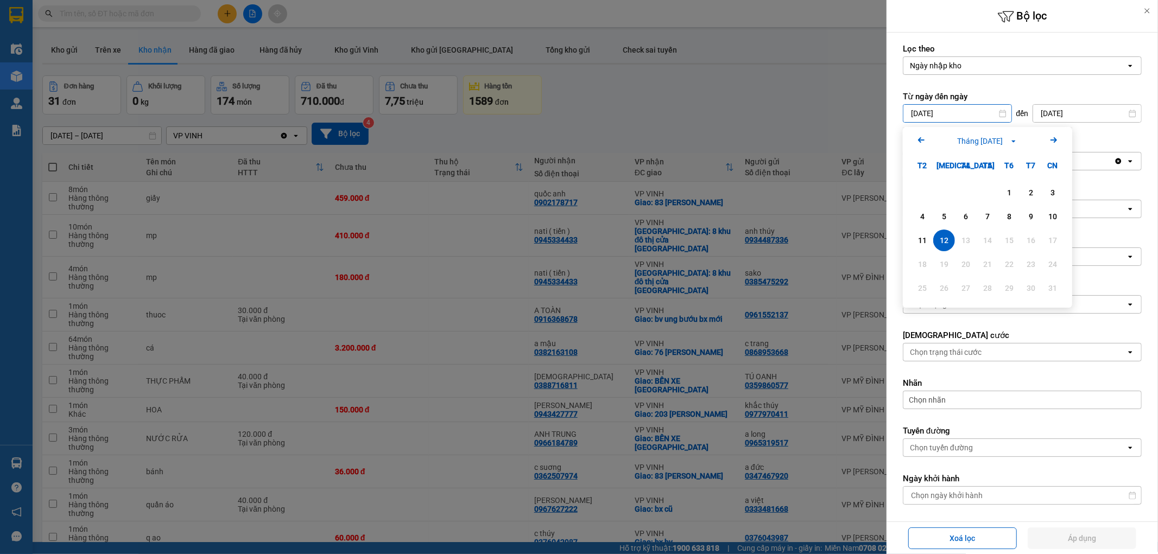
click at [959, 117] on input "[DATE]" at bounding box center [957, 113] width 108 height 17
click at [922, 236] on div "11" at bounding box center [922, 240] width 15 height 13
type input "[DATE]"
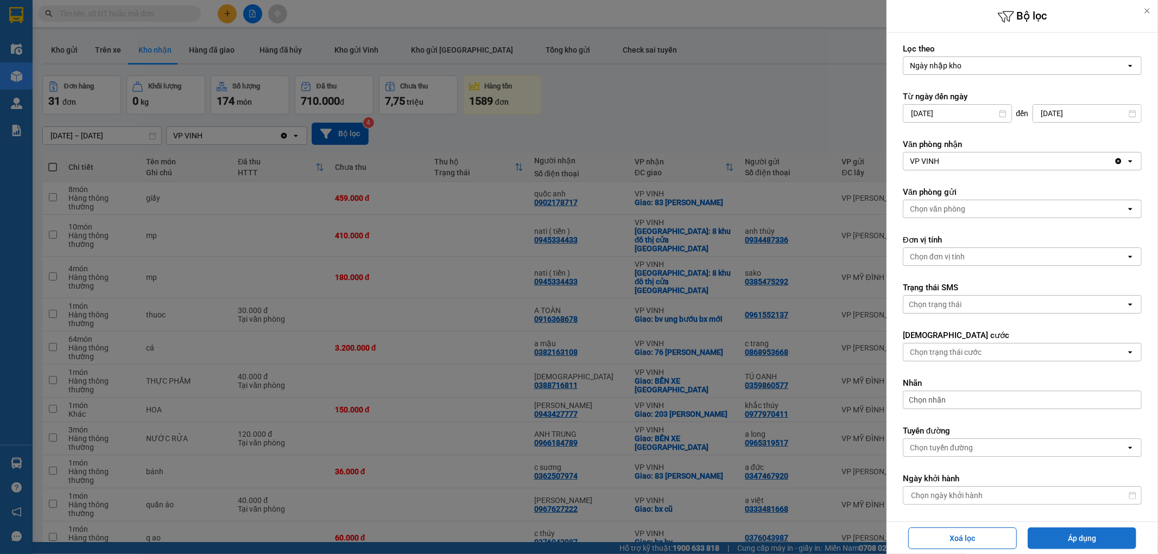
click at [1057, 545] on button "Áp dụng" at bounding box center [1082, 539] width 109 height 22
type input "[DATE] – [DATE]"
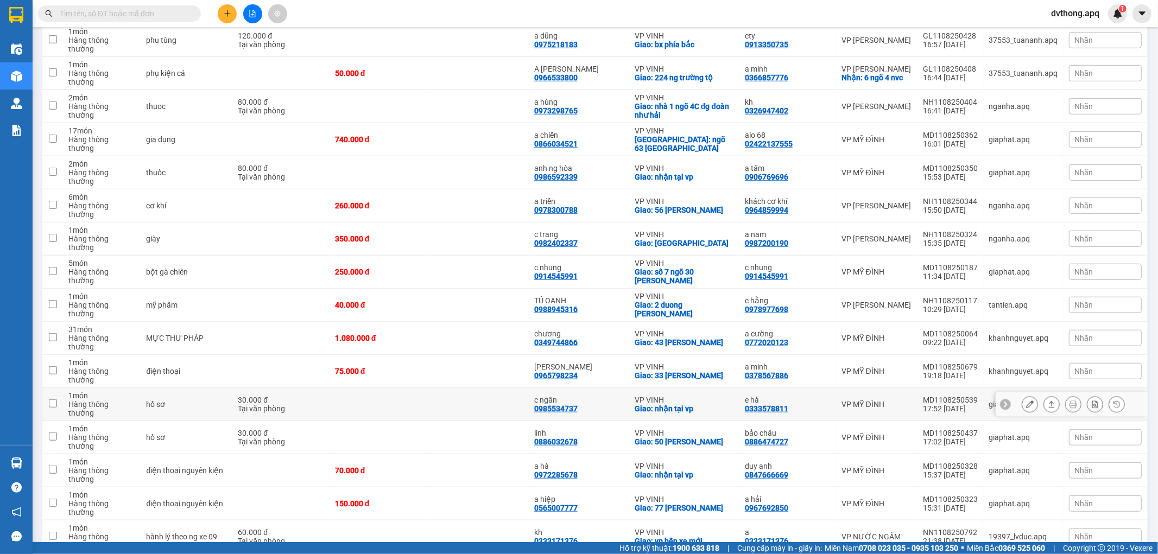
scroll to position [738, 0]
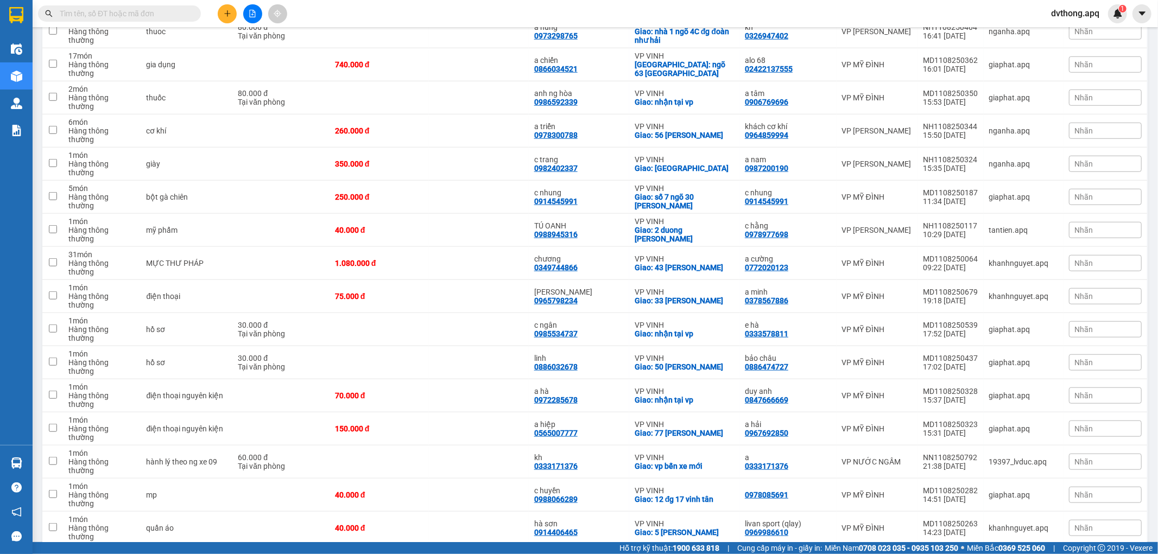
checkbox input "true"
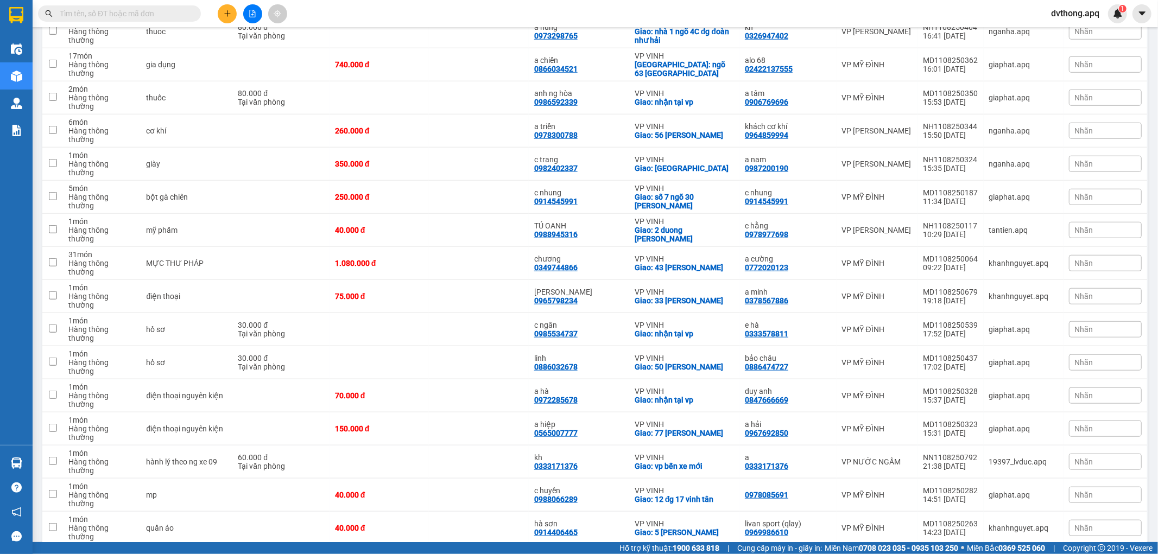
checkbox input "true"
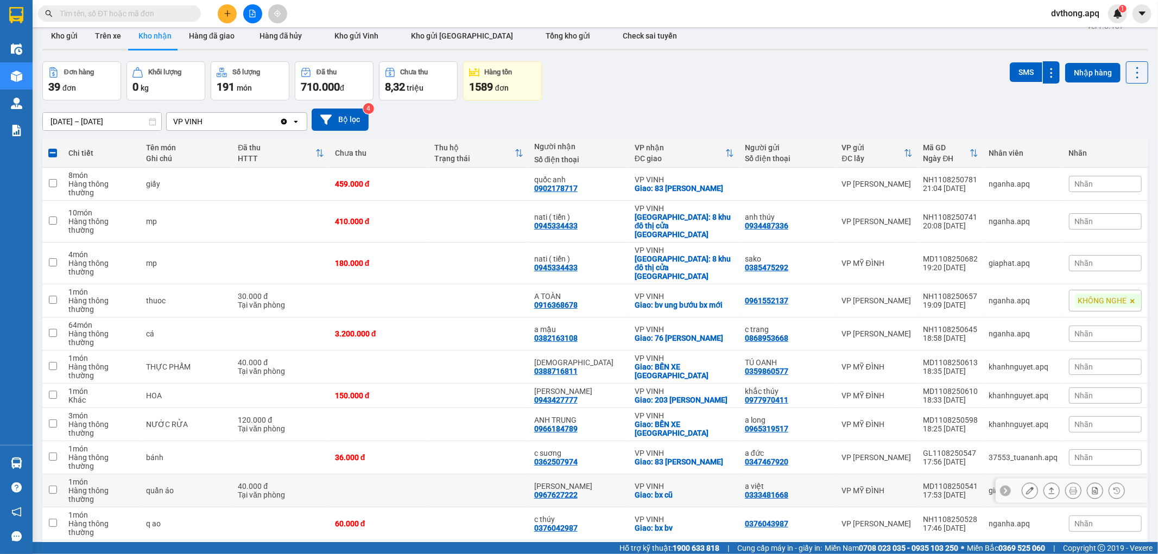
scroll to position [0, 0]
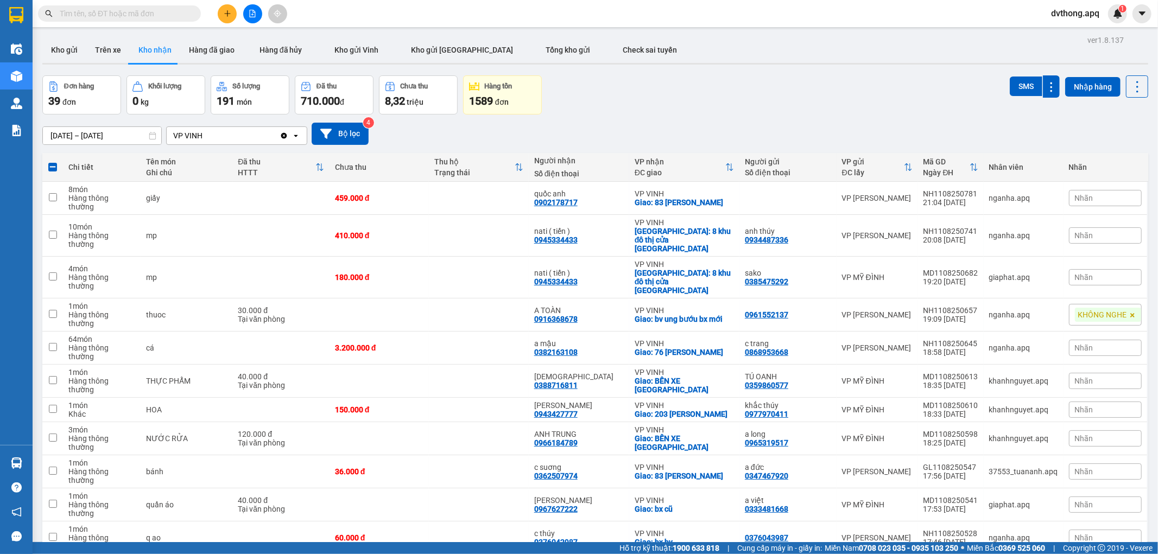
click at [174, 8] on input "text" at bounding box center [124, 14] width 128 height 12
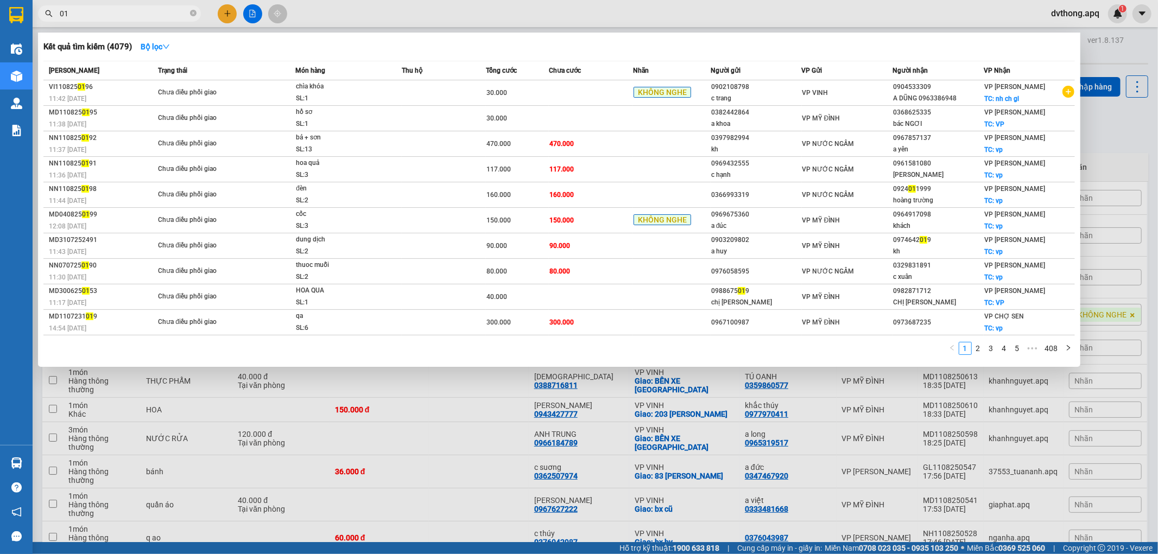
type input "0"
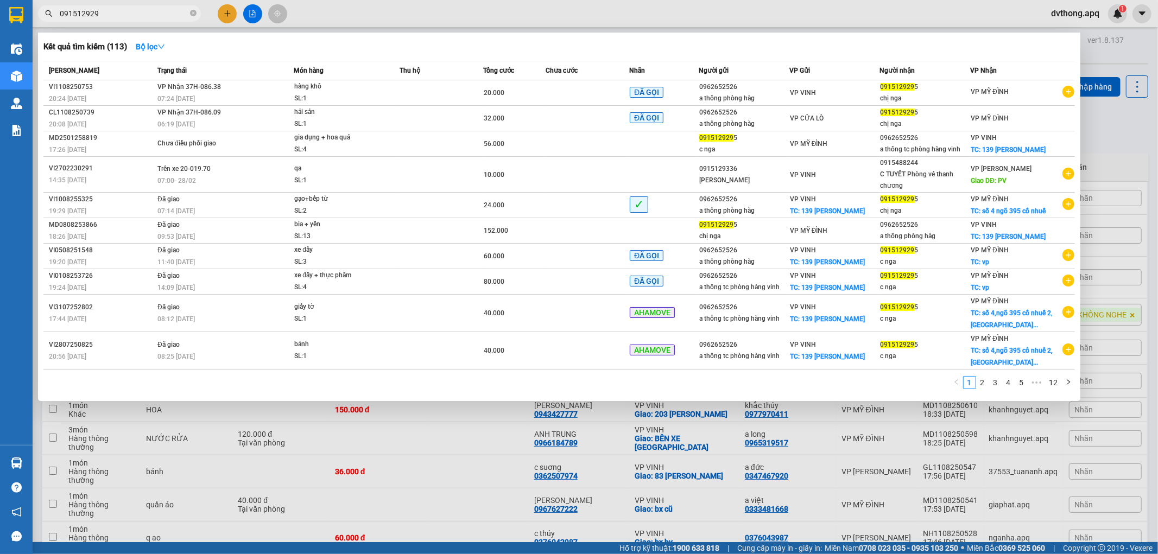
type input "0915129295"
